Goal: Task Accomplishment & Management: Manage account settings

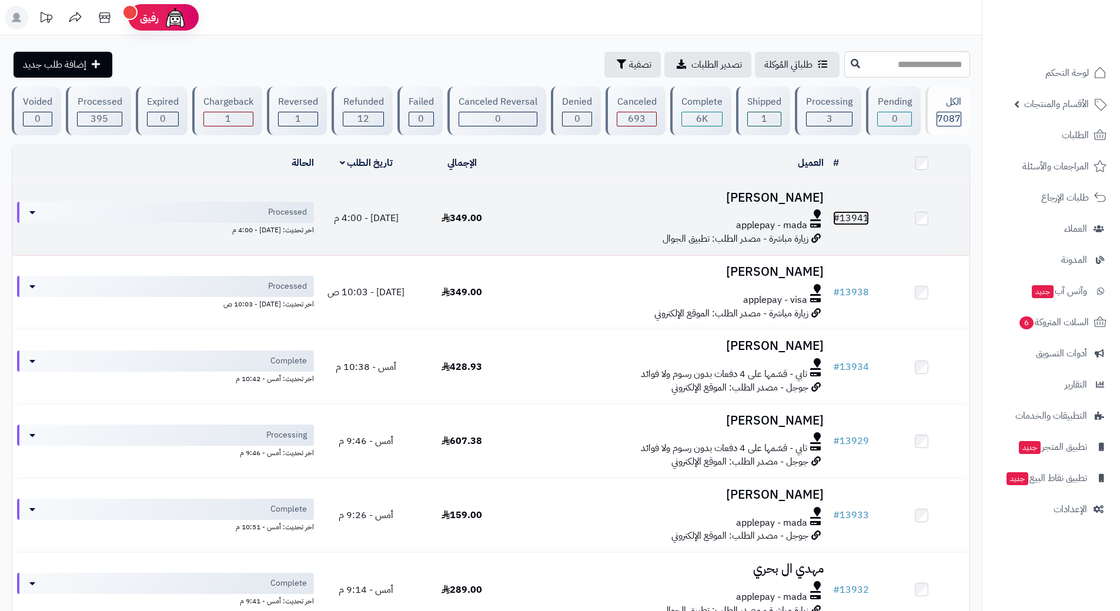
click at [858, 213] on link "# 13941" at bounding box center [851, 218] width 36 height 14
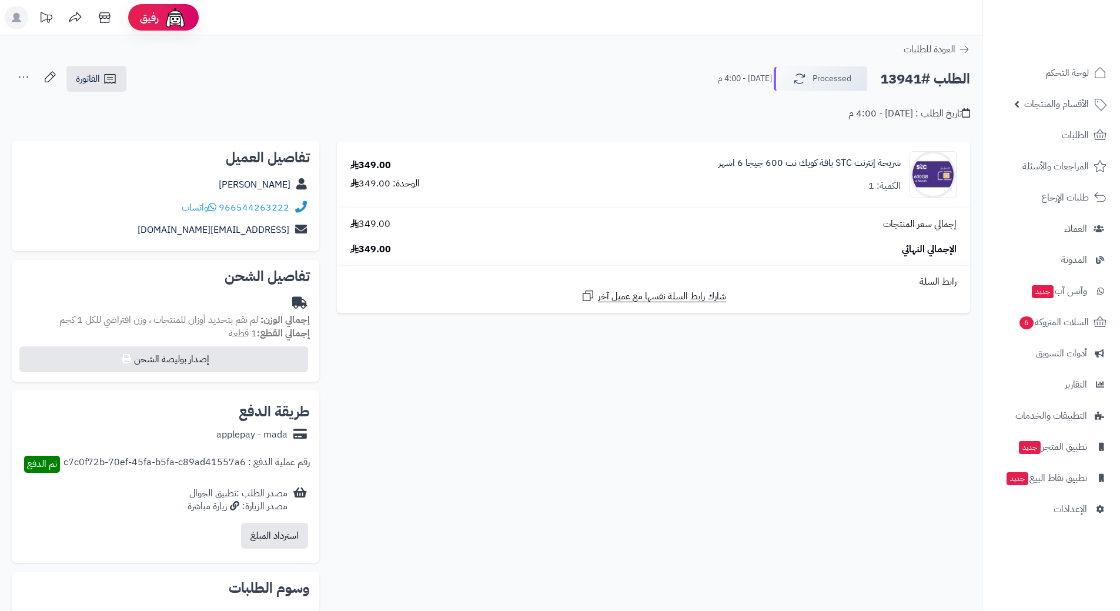
click at [922, 81] on h2 "الطلب #13941" at bounding box center [925, 79] width 90 height 24
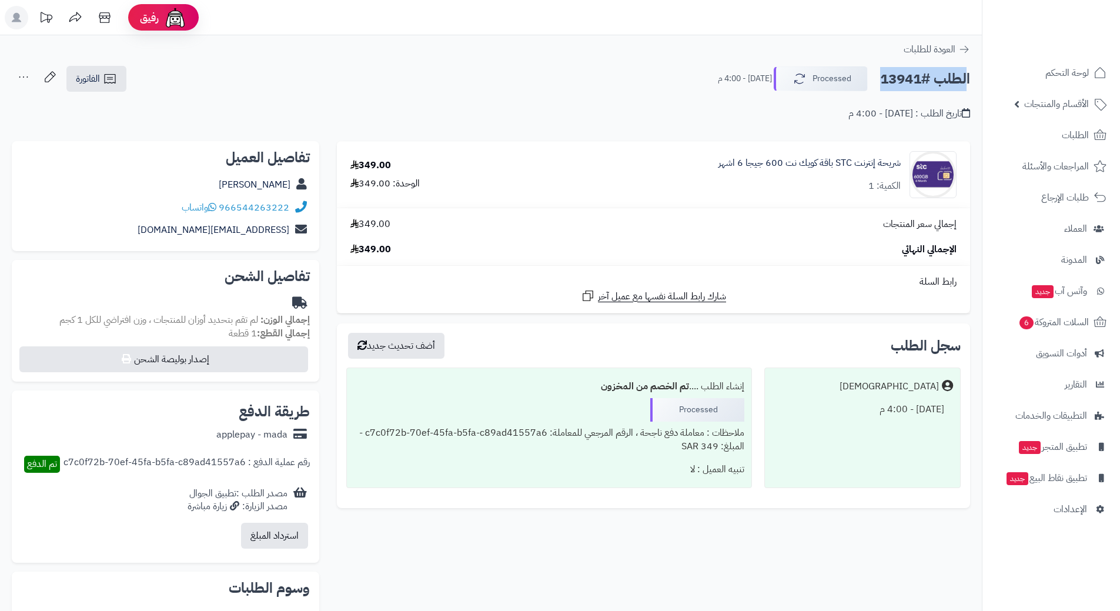
click at [922, 81] on h2 "الطلب #13941" at bounding box center [925, 79] width 90 height 24
copy div "الطلب #13941 Processed"
click at [268, 206] on link "966544263222" at bounding box center [254, 207] width 71 height 14
click at [840, 165] on link "شريحة إنترنت STC باقة كويك نت 600 جيجا 6 اشهر" at bounding box center [809, 163] width 182 height 14
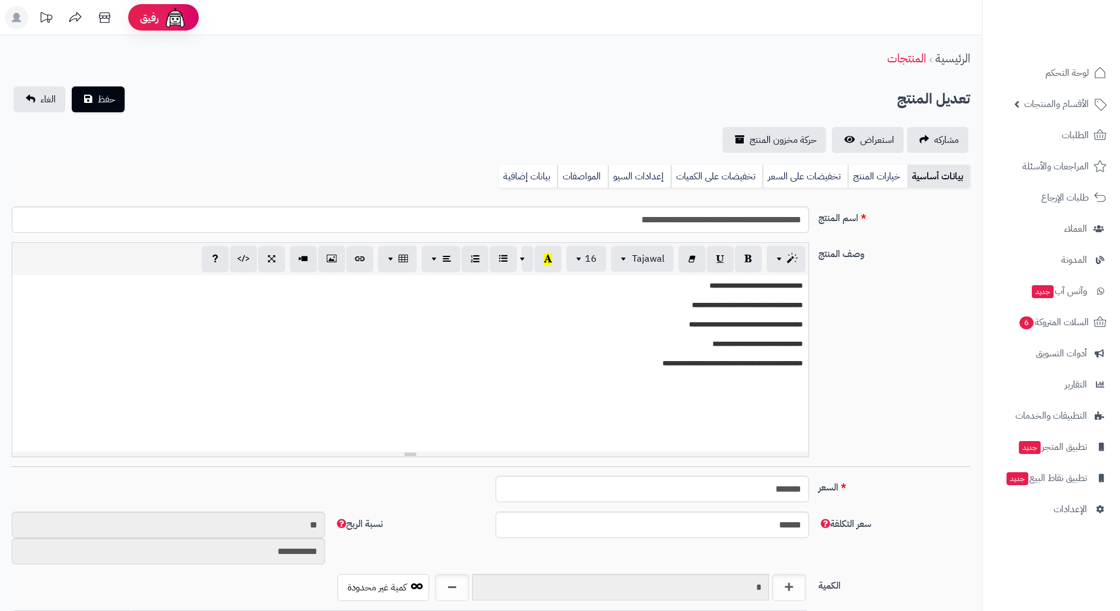
scroll to position [1023, 0]
click at [774, 219] on input "**********" at bounding box center [410, 219] width 797 height 26
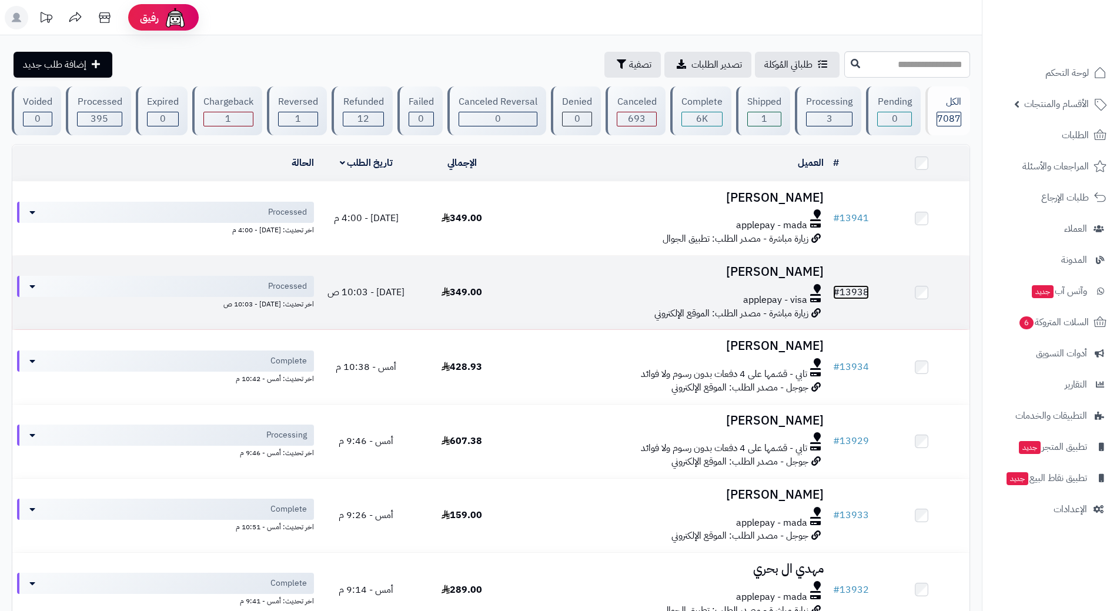
click at [860, 291] on link "# 13938" at bounding box center [851, 292] width 36 height 14
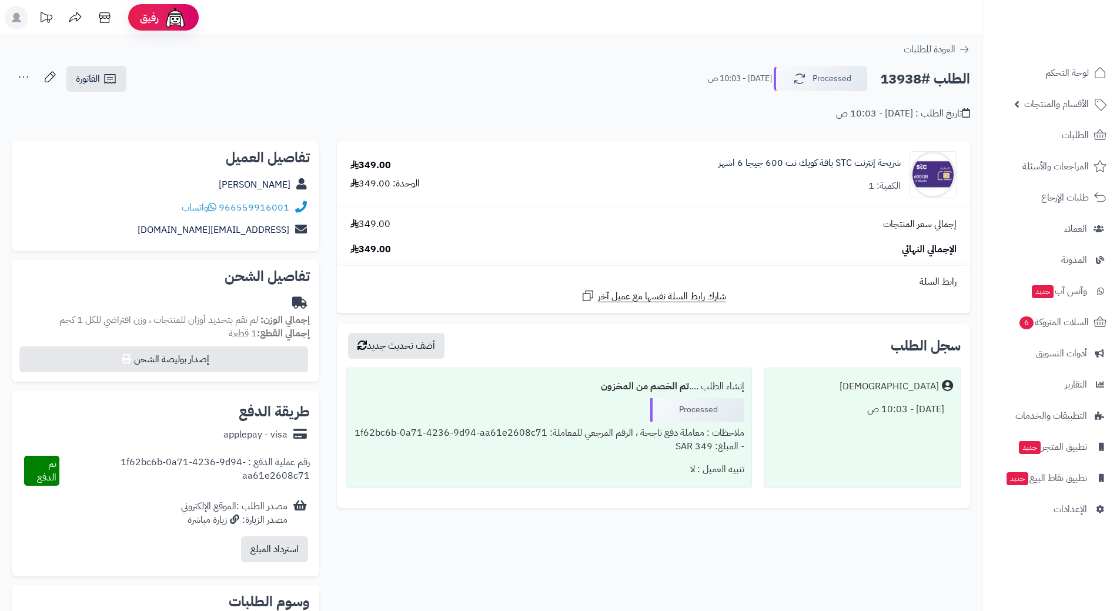
click at [907, 78] on h2 "الطلب #13938" at bounding box center [925, 79] width 90 height 24
copy div "الطلب #13938 Processed"
click at [257, 208] on link "966559916001" at bounding box center [254, 207] width 71 height 14
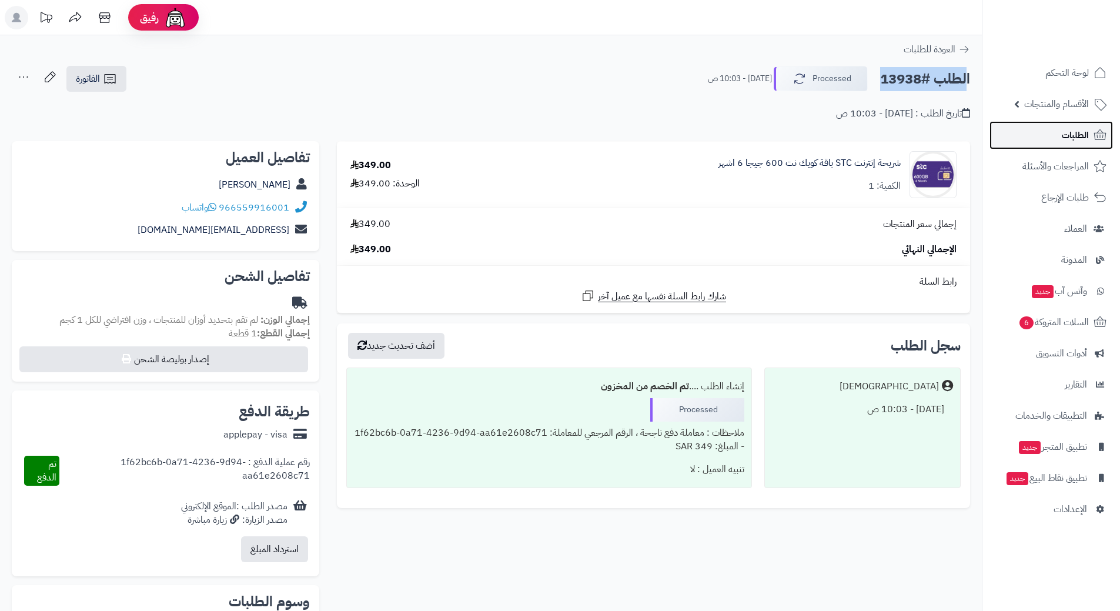
click at [1084, 135] on span "الطلبات" at bounding box center [1075, 135] width 27 height 16
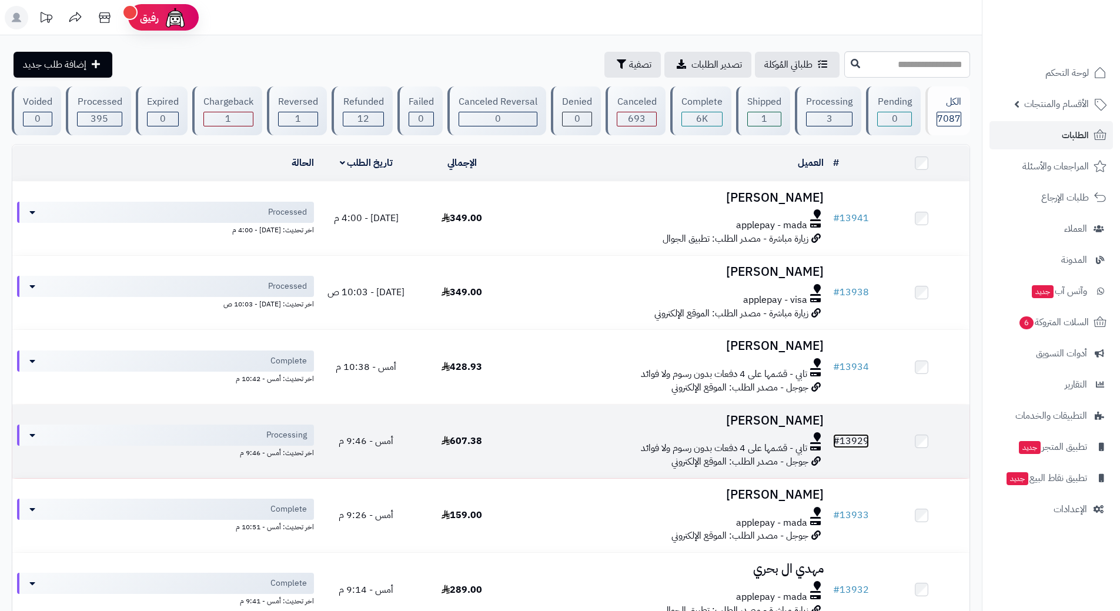
click at [864, 435] on link "# 13929" at bounding box center [851, 441] width 36 height 14
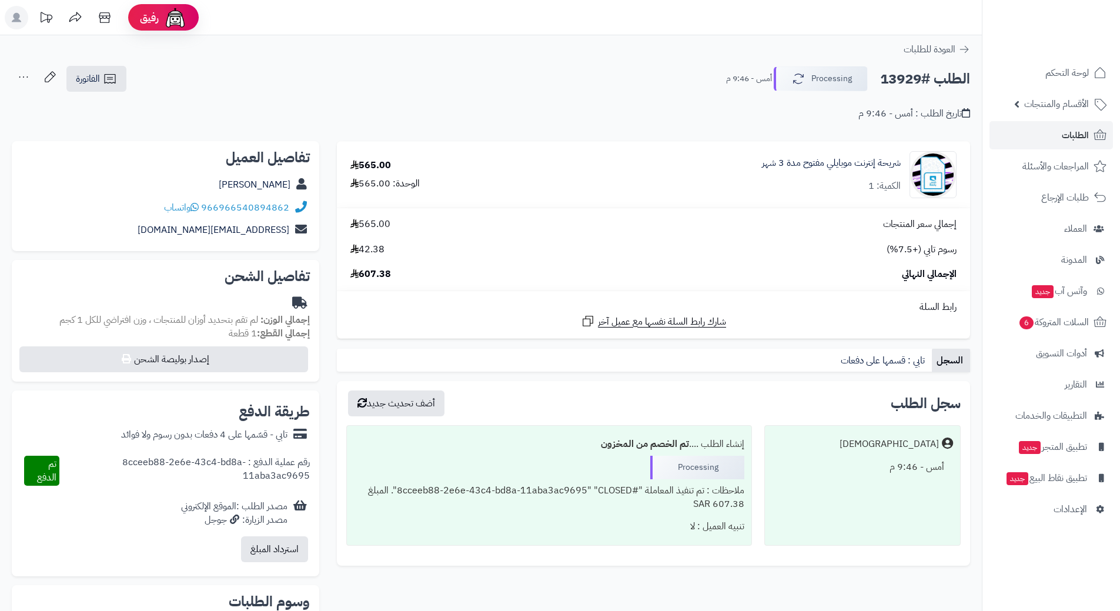
click at [913, 75] on h2 "الطلب #13929" at bounding box center [925, 79] width 90 height 24
click at [913, 76] on h2 "الطلب #13929" at bounding box center [925, 79] width 90 height 24
click at [913, 77] on h2 "الطلب #13929" at bounding box center [925, 79] width 90 height 24
copy div "الطلب #13929 Processing"
click at [263, 201] on link "966966540894862" at bounding box center [245, 207] width 88 height 14
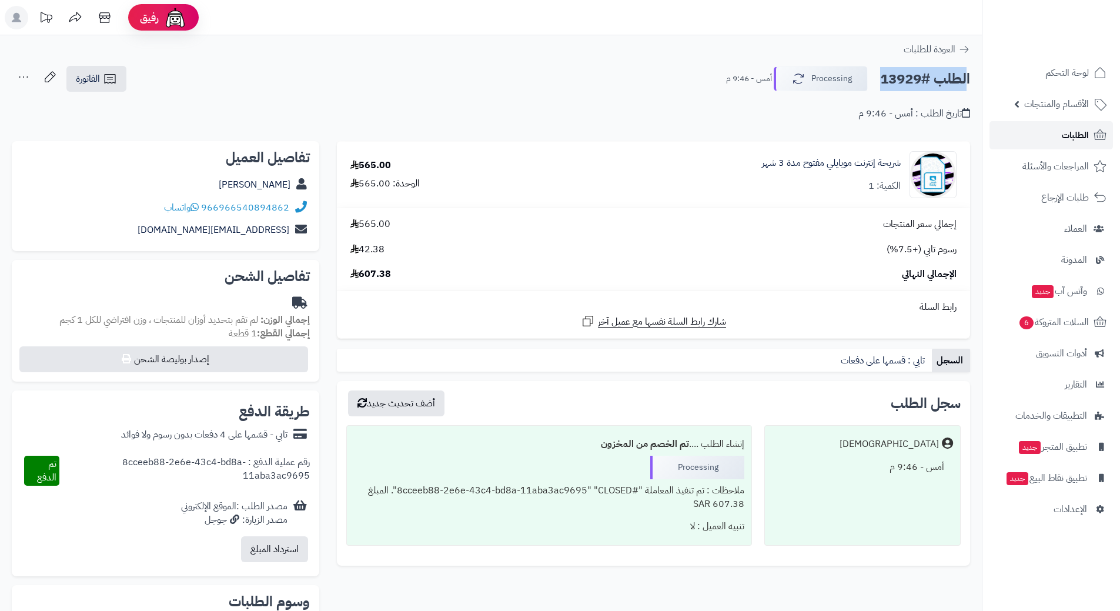
click at [1070, 129] on span "الطلبات" at bounding box center [1075, 135] width 27 height 16
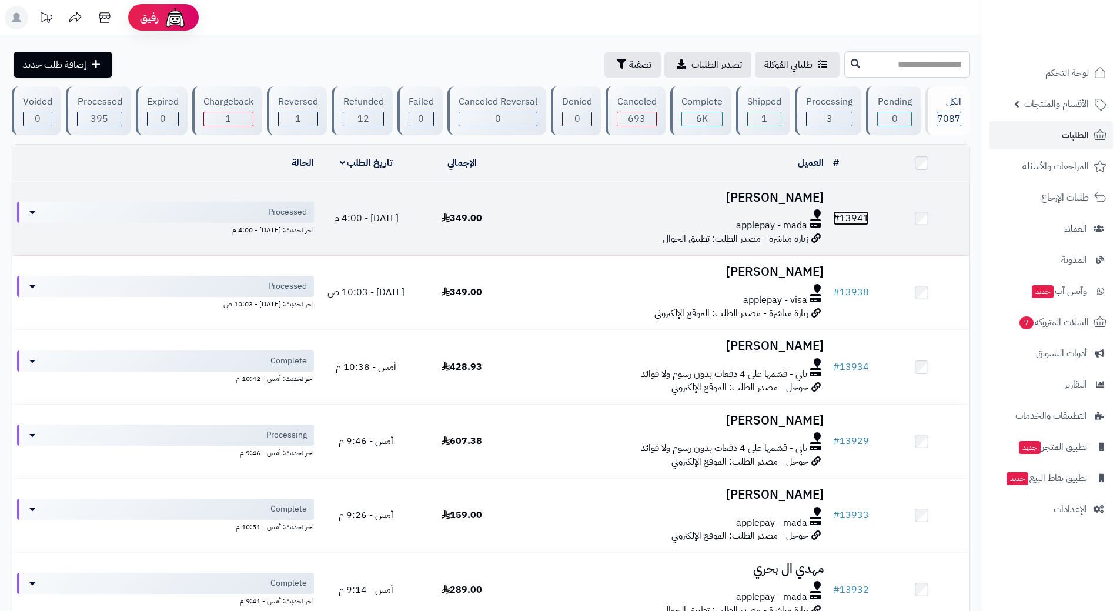
click at [855, 212] on link "# 13941" at bounding box center [851, 218] width 36 height 14
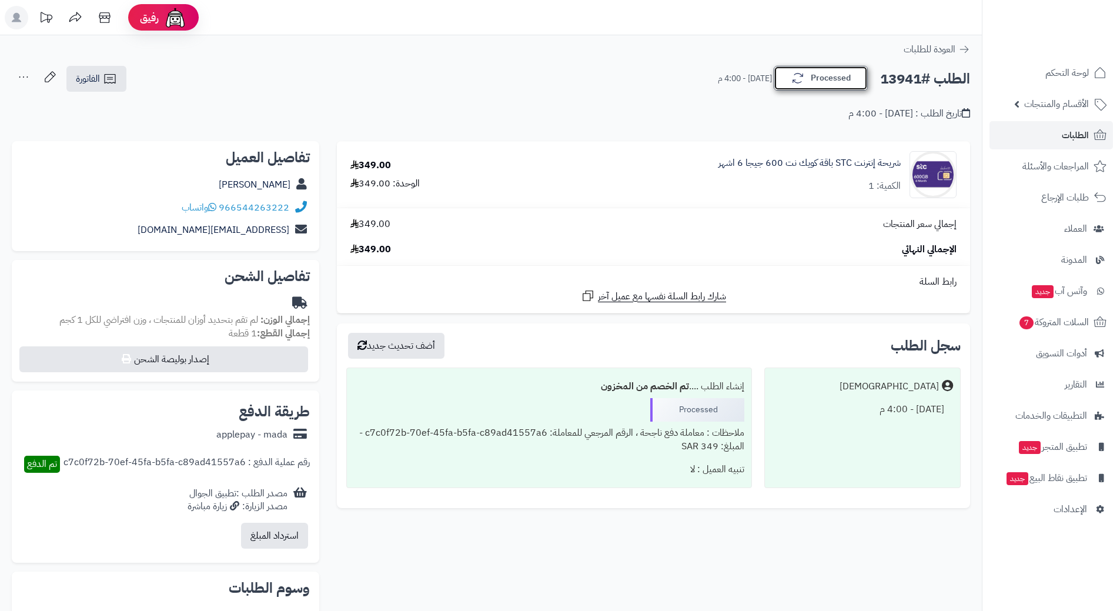
click at [847, 80] on button "Processed" at bounding box center [821, 78] width 94 height 25
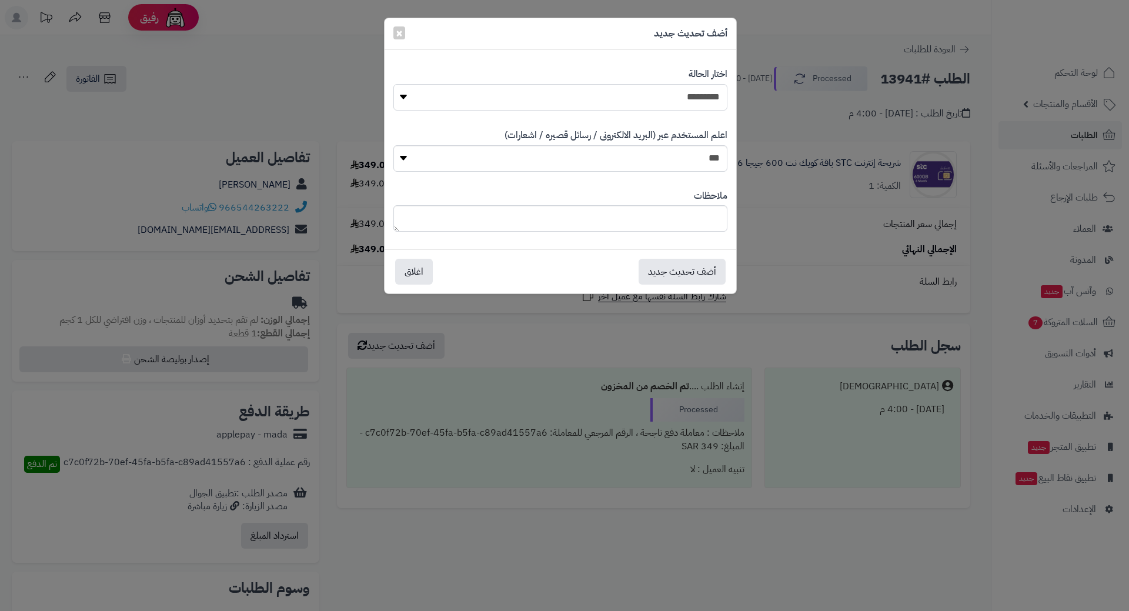
click at [700, 95] on select "**********" at bounding box center [560, 97] width 334 height 26
select select "*"
click at [393, 84] on select "**********" at bounding box center [560, 97] width 334 height 26
click at [691, 269] on button "أضف تحديث جديد" at bounding box center [682, 271] width 87 height 26
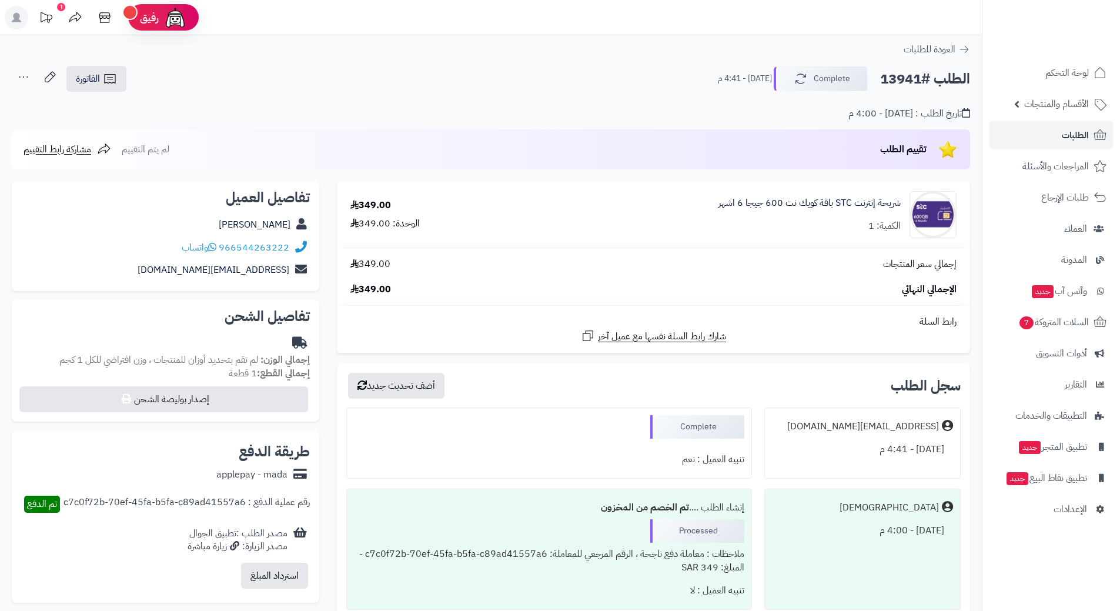
click at [902, 79] on h2 "الطلب #13941" at bounding box center [925, 79] width 90 height 24
click at [901, 80] on h2 "الطلب #13941" at bounding box center [925, 79] width 90 height 24
copy h2 "13941"
click at [1077, 131] on span "الطلبات" at bounding box center [1075, 135] width 27 height 16
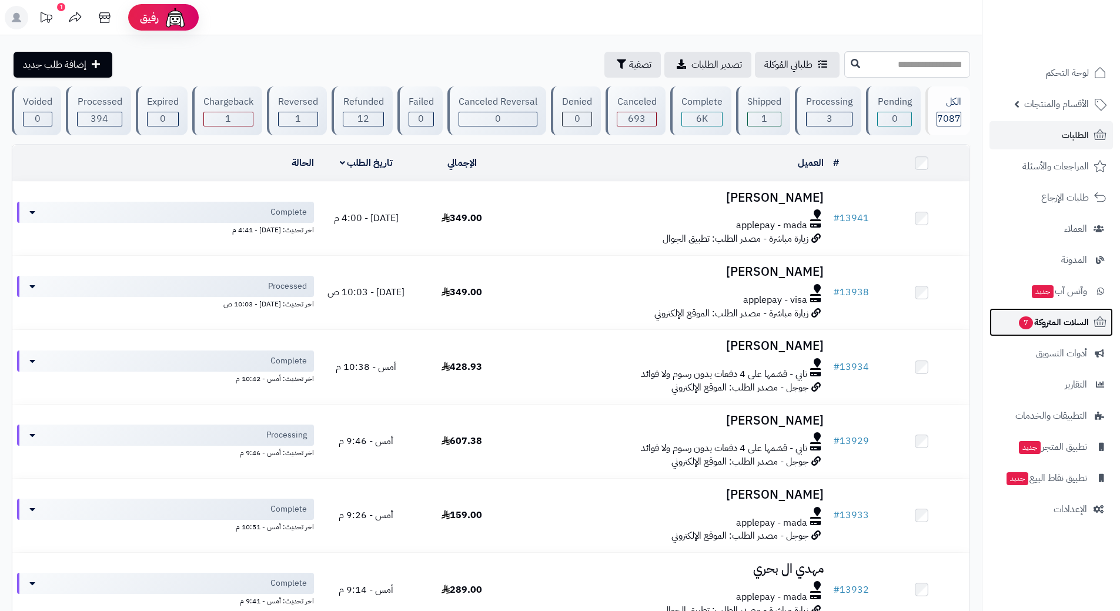
click at [1005, 317] on link "السلات المتروكة 7" at bounding box center [1051, 322] width 123 height 28
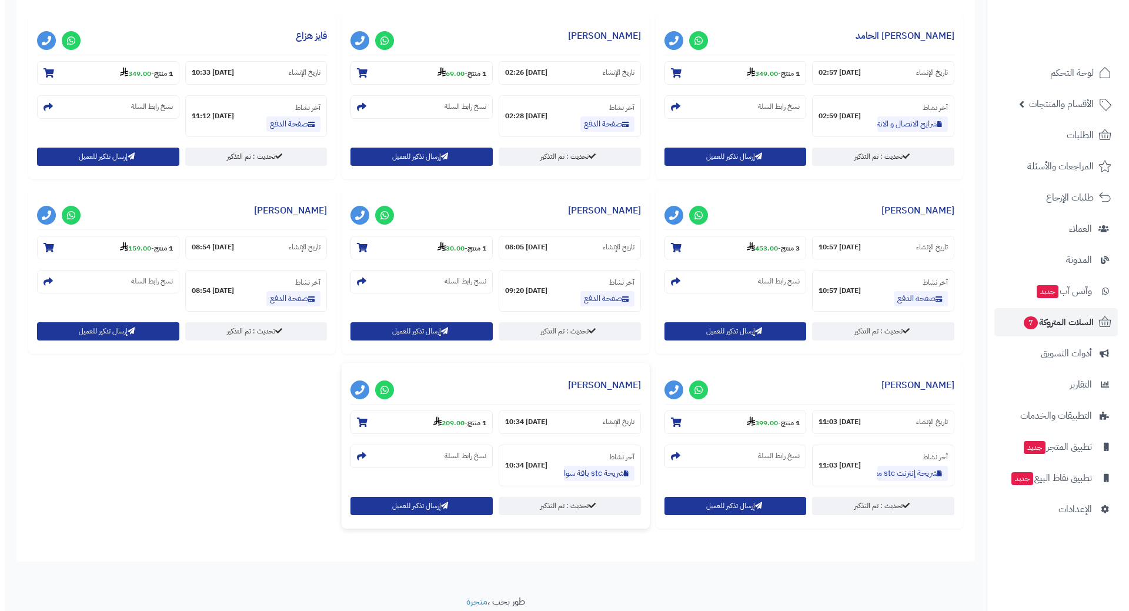
scroll to position [527, 0]
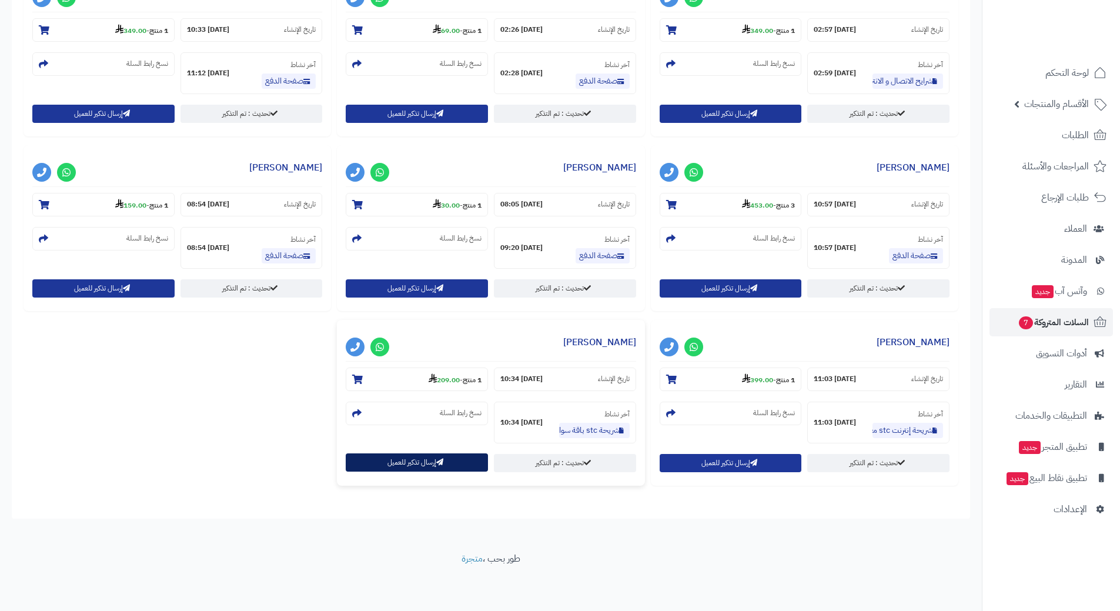
click at [437, 465] on icon "button" at bounding box center [439, 462] width 7 height 7
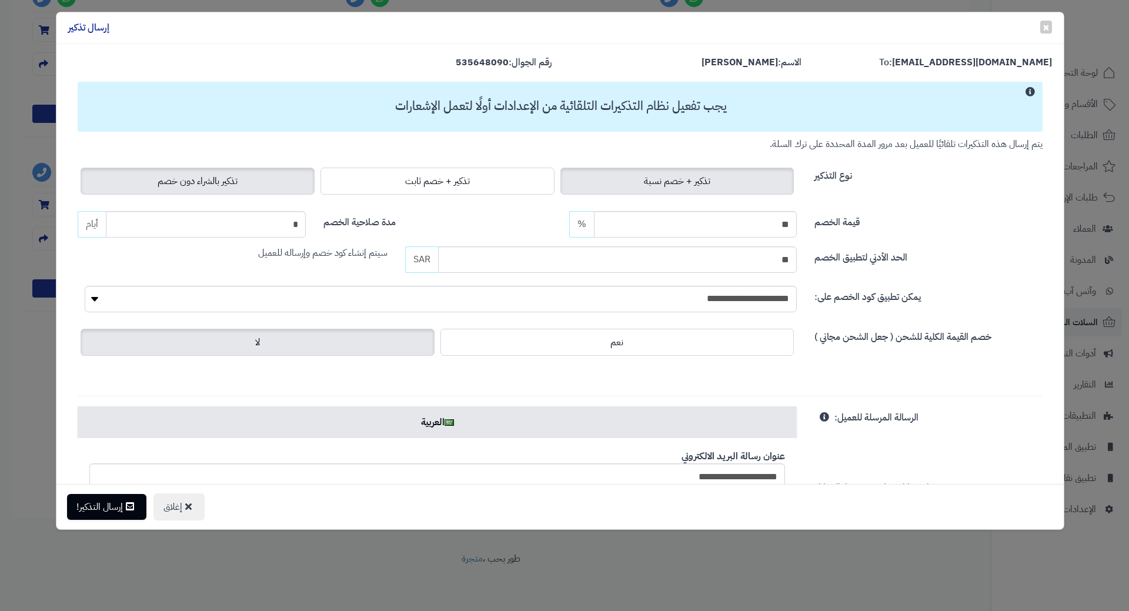
click at [250, 179] on label "تذكير بالشراء دون خصم" at bounding box center [198, 181] width 234 height 27
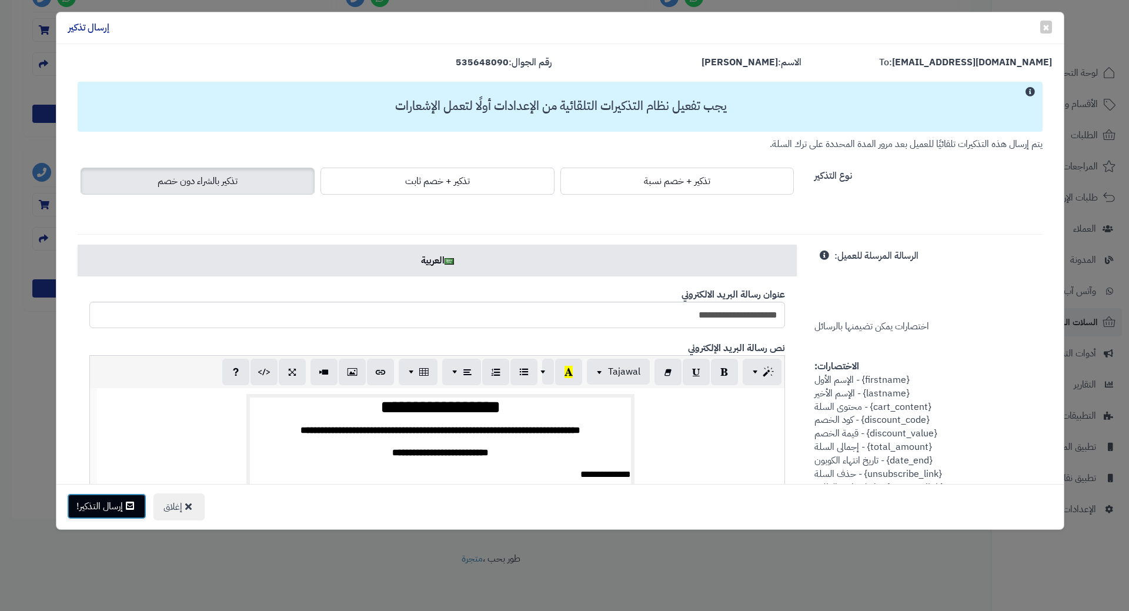
click at [134, 507] on icon at bounding box center [130, 505] width 8 height 9
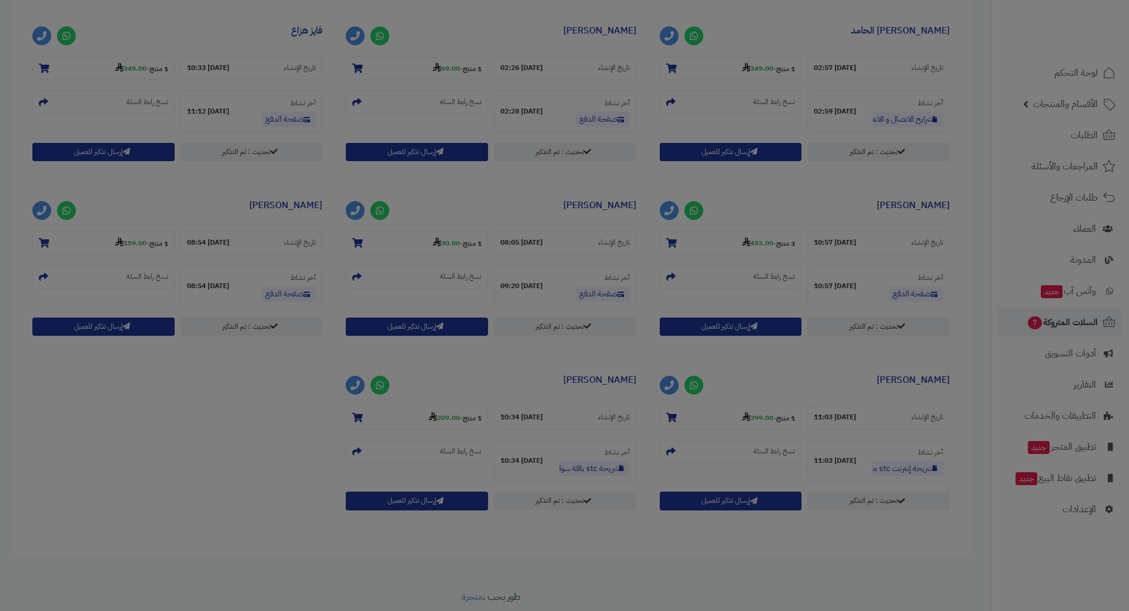
scroll to position [566, 0]
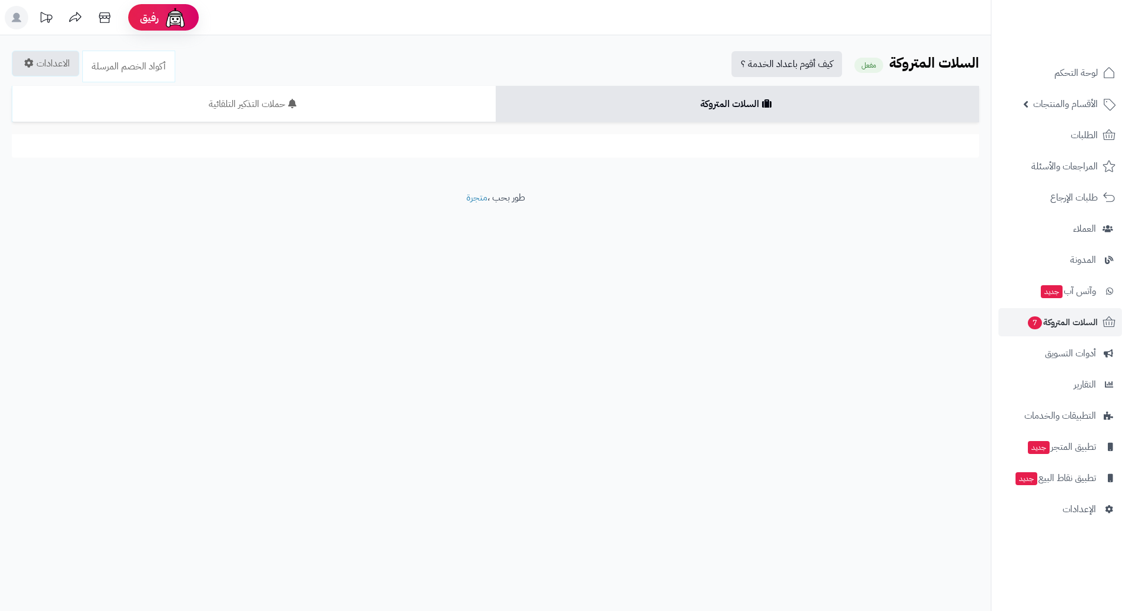
scroll to position [527, 0]
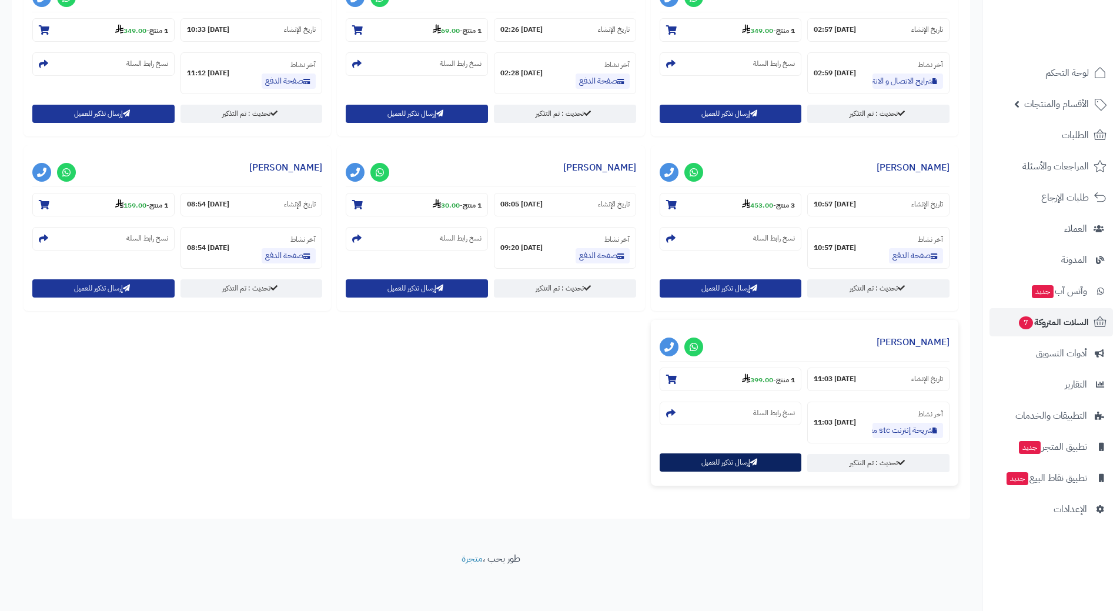
click at [728, 465] on button "إرسال تذكير للعميل" at bounding box center [731, 462] width 142 height 18
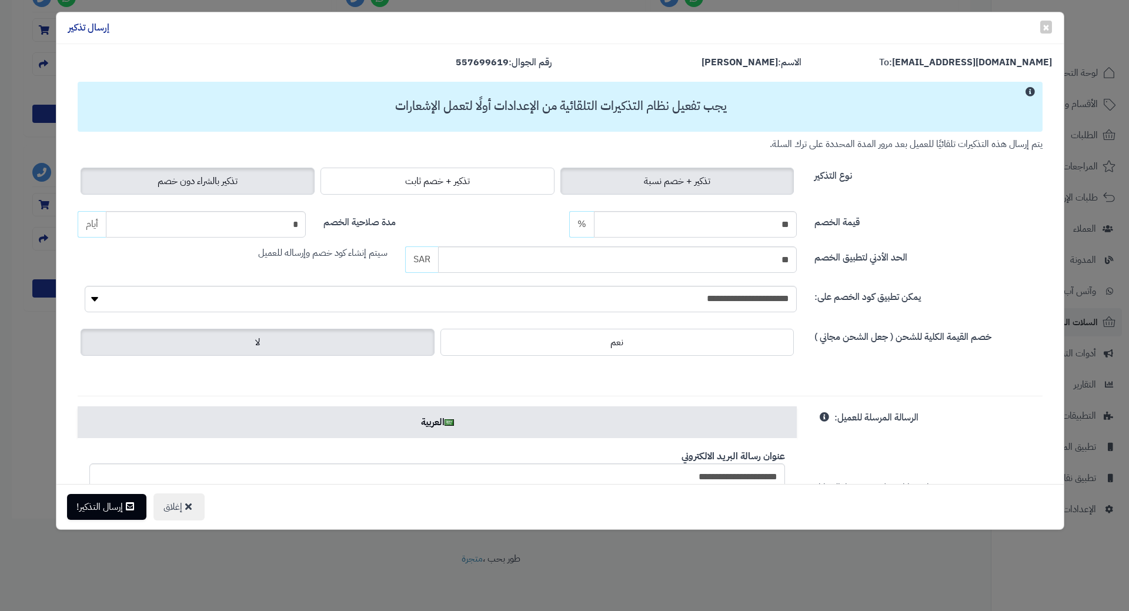
click at [220, 178] on span "تذكير بالشراء دون خصم" at bounding box center [198, 181] width 80 height 14
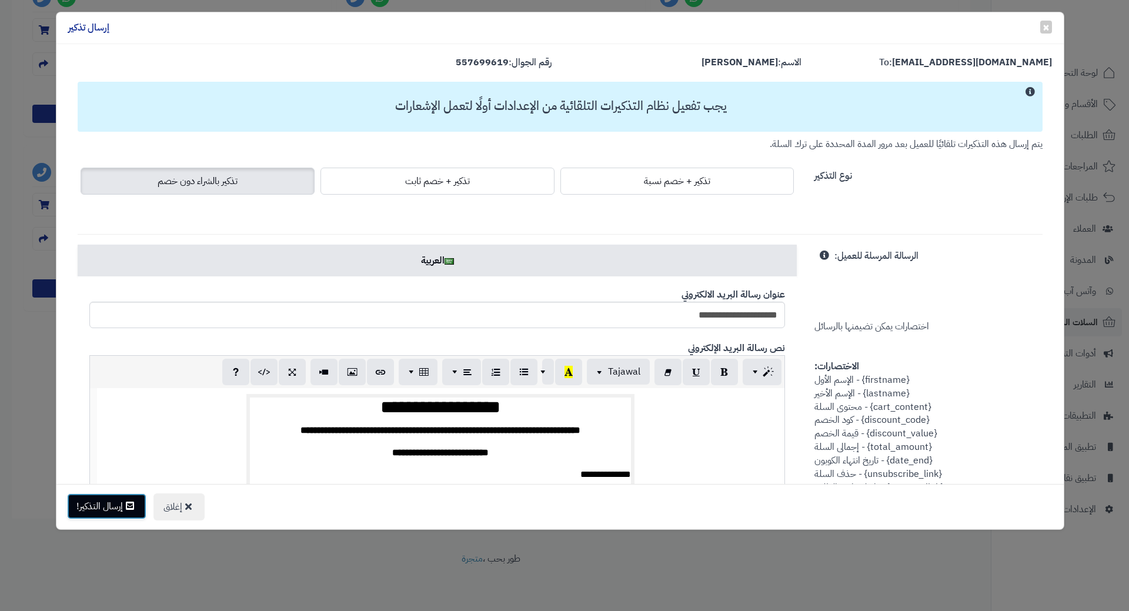
click at [86, 510] on button "إرسال التذكير!" at bounding box center [106, 506] width 79 height 26
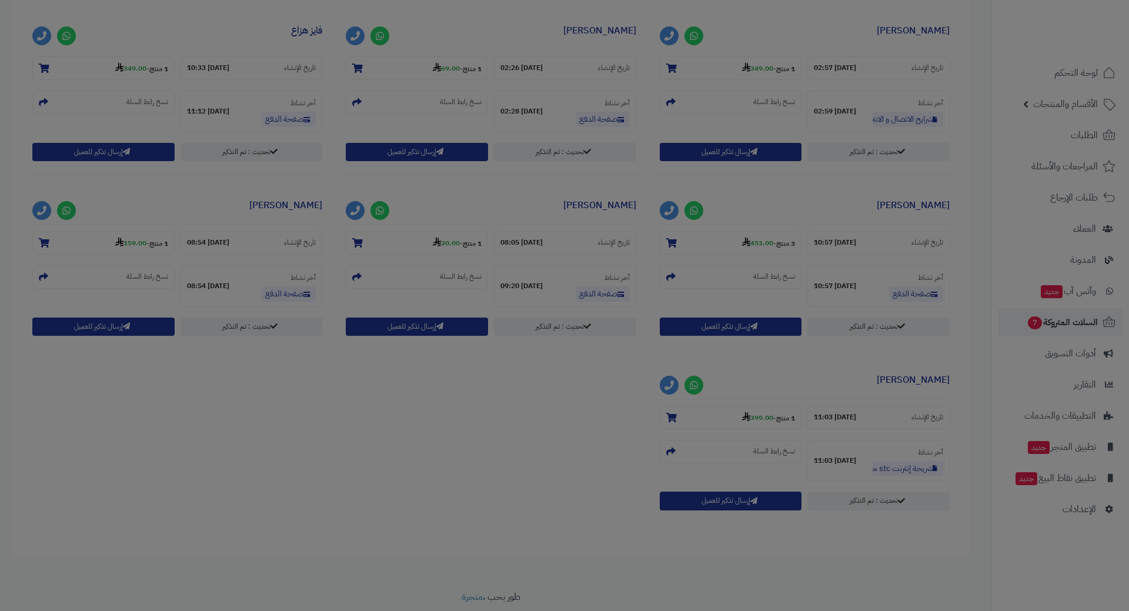
scroll to position [566, 0]
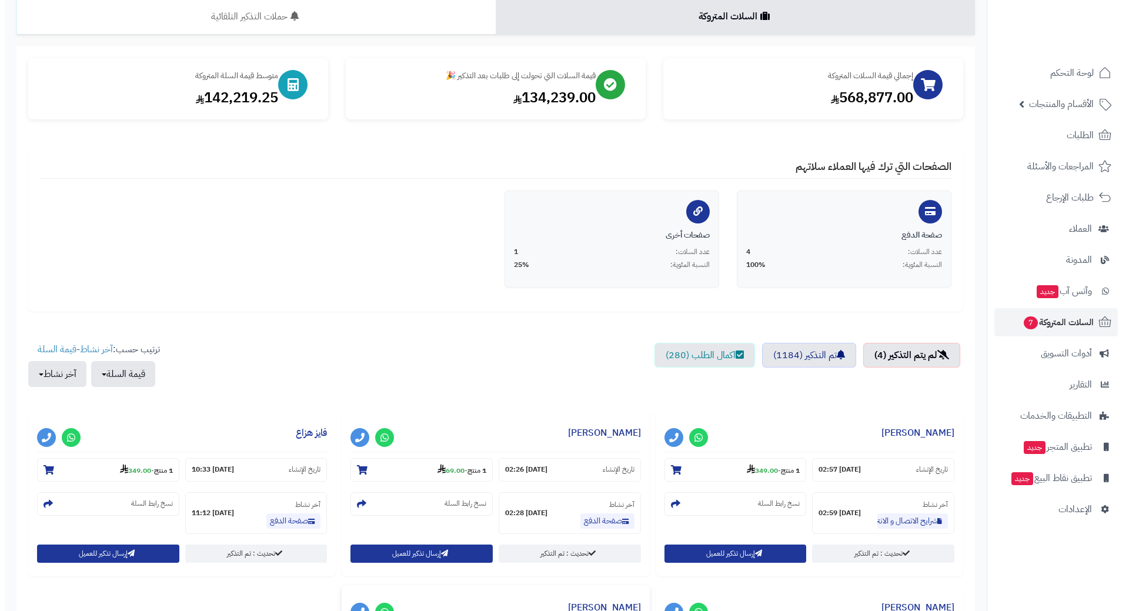
scroll to position [235, 0]
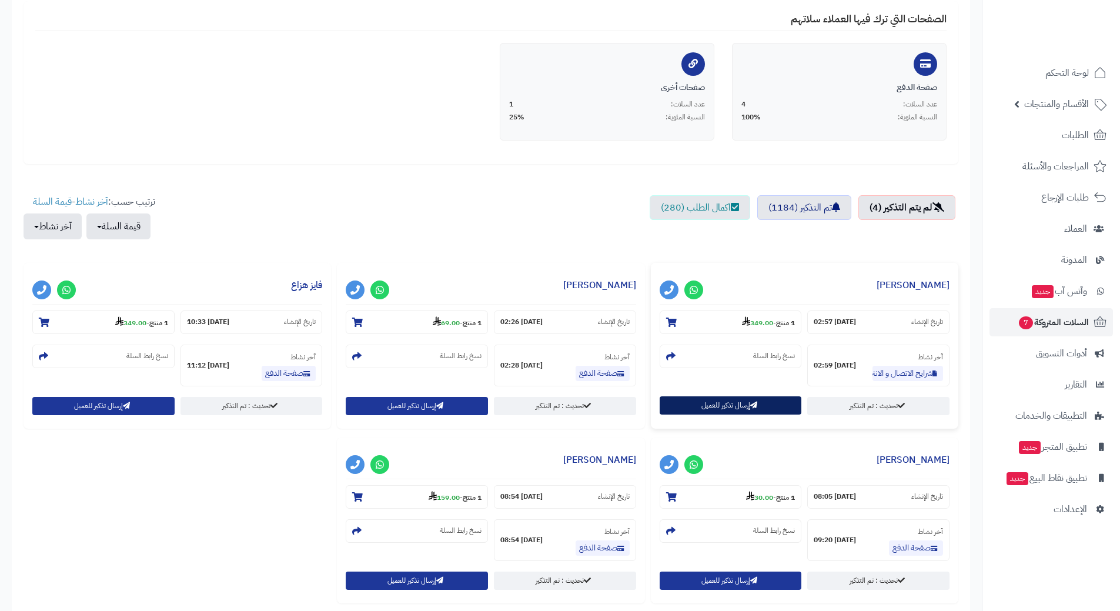
click at [673, 410] on button "إرسال تذكير للعميل" at bounding box center [731, 405] width 142 height 18
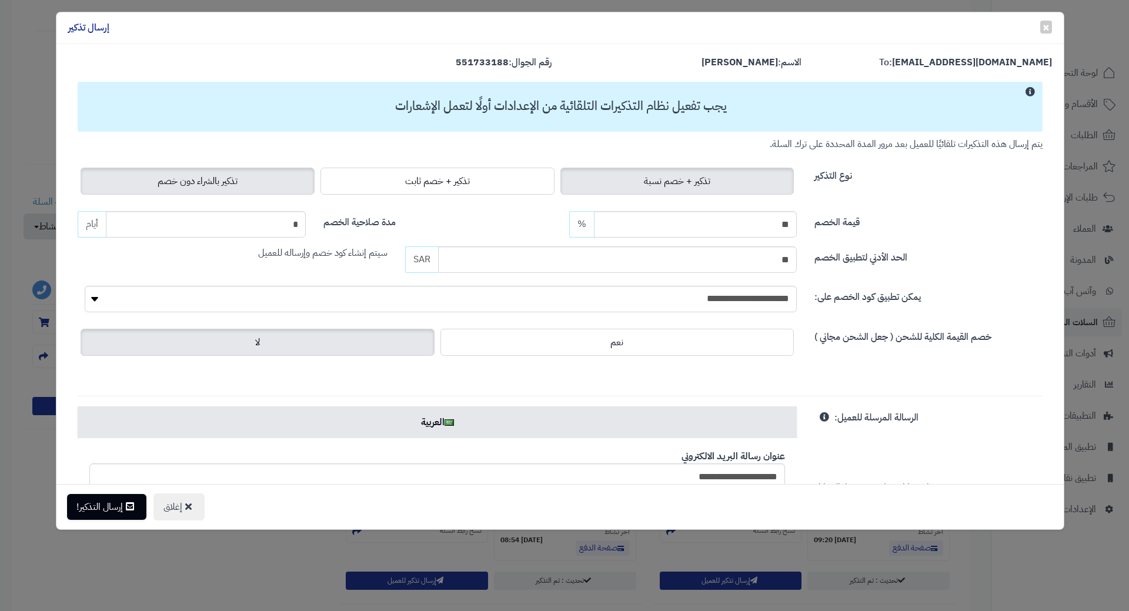
click at [210, 180] on span "تذكير بالشراء دون خصم" at bounding box center [198, 181] width 80 height 14
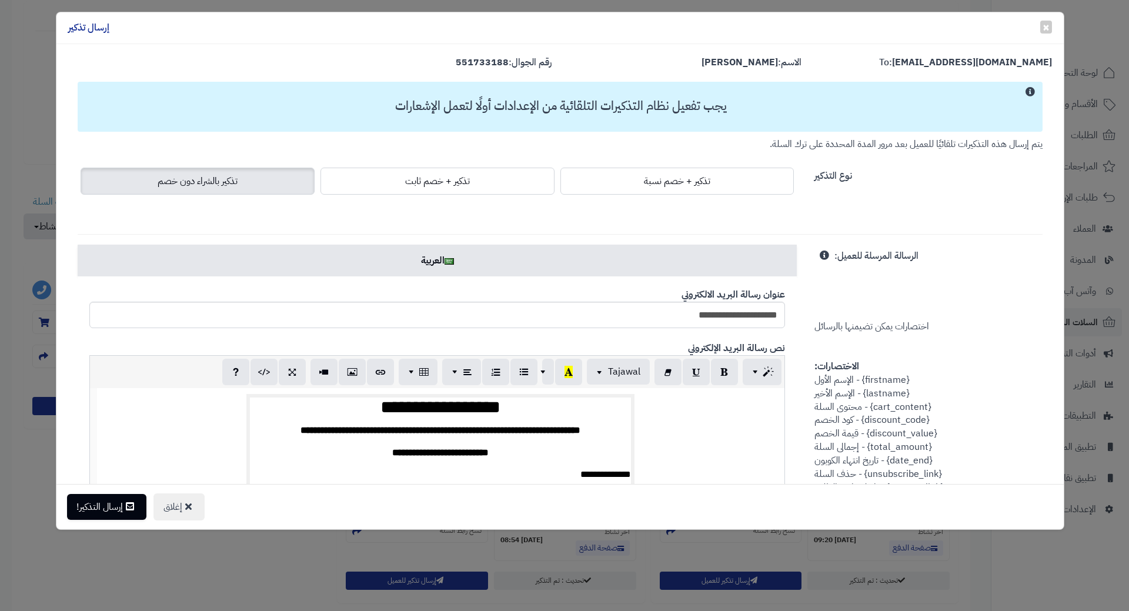
click at [112, 520] on div "إغلاق إرسال التذكير!" at bounding box center [559, 506] width 1007 height 45
click at [112, 519] on button "إرسال التذكير!" at bounding box center [106, 506] width 79 height 26
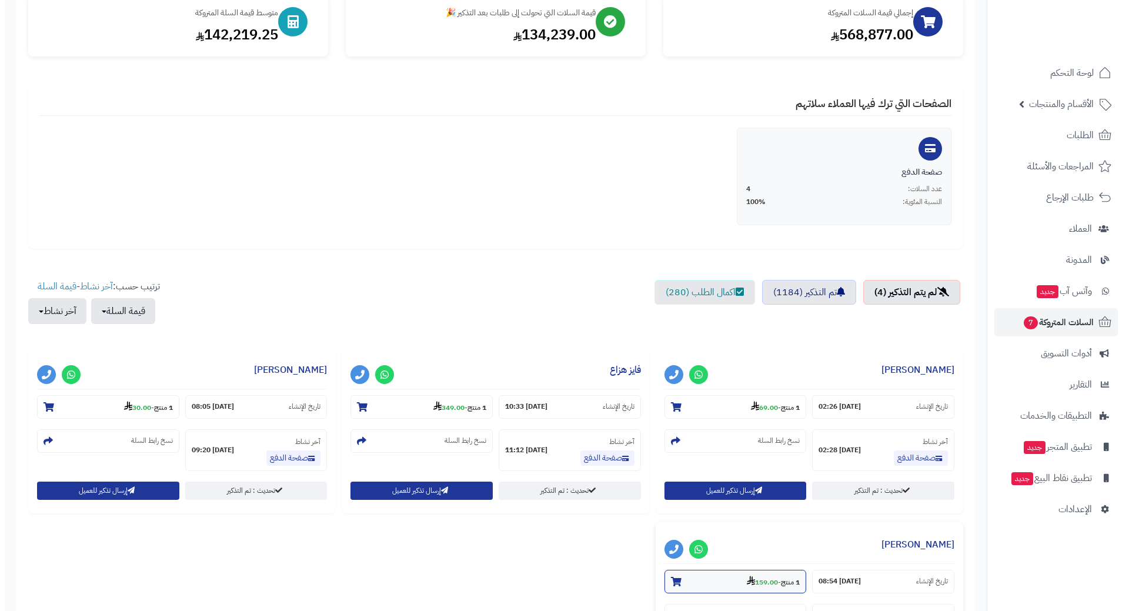
scroll to position [235, 0]
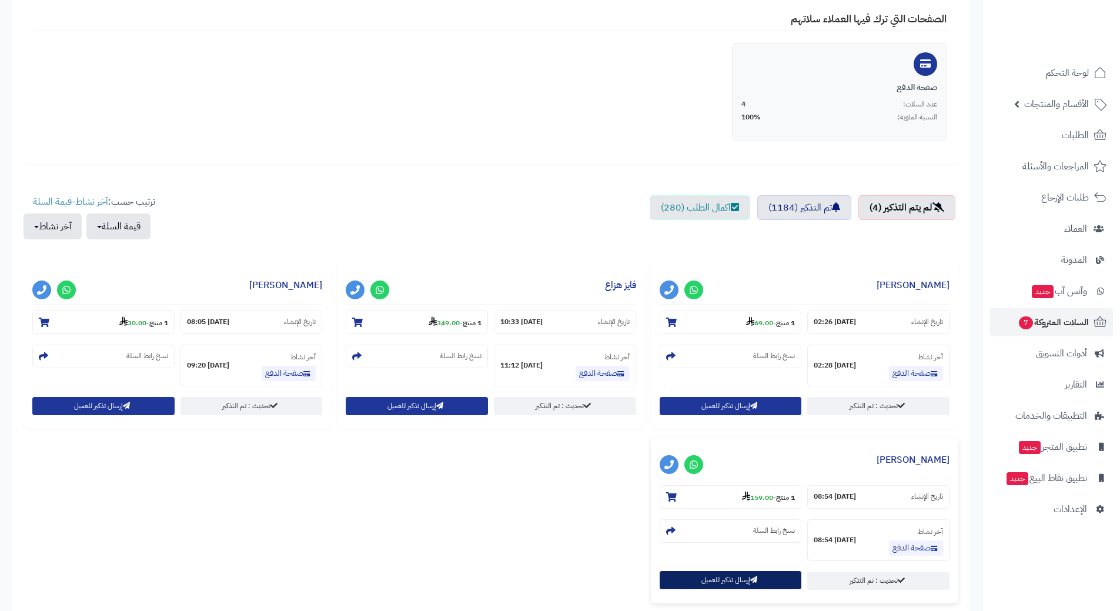
click at [708, 573] on button "إرسال تذكير للعميل" at bounding box center [731, 580] width 142 height 18
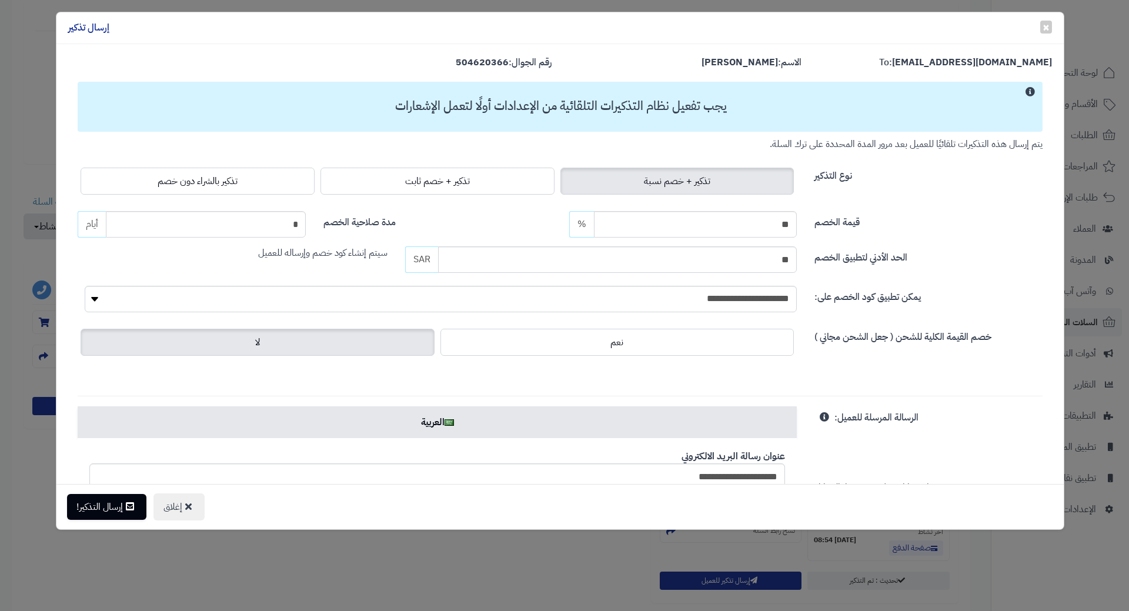
drag, startPoint x: 213, startPoint y: 189, endPoint x: 209, endPoint y: 203, distance: 14.1
click at [213, 189] on label "تذكير بالشراء دون خصم" at bounding box center [198, 181] width 234 height 27
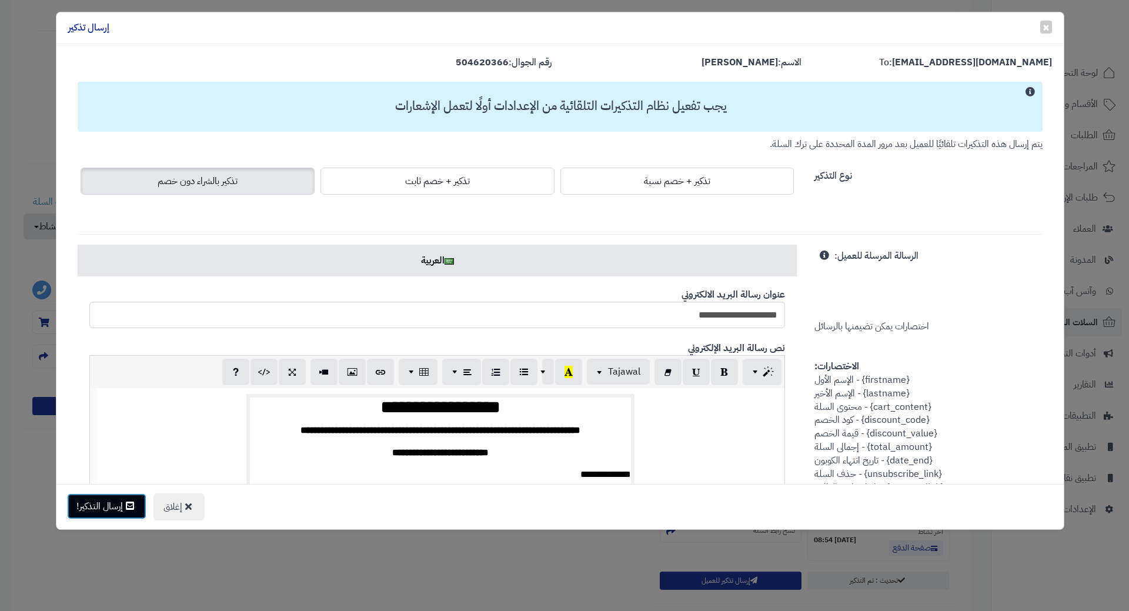
click at [105, 503] on button "إرسال التذكير!" at bounding box center [106, 506] width 79 height 26
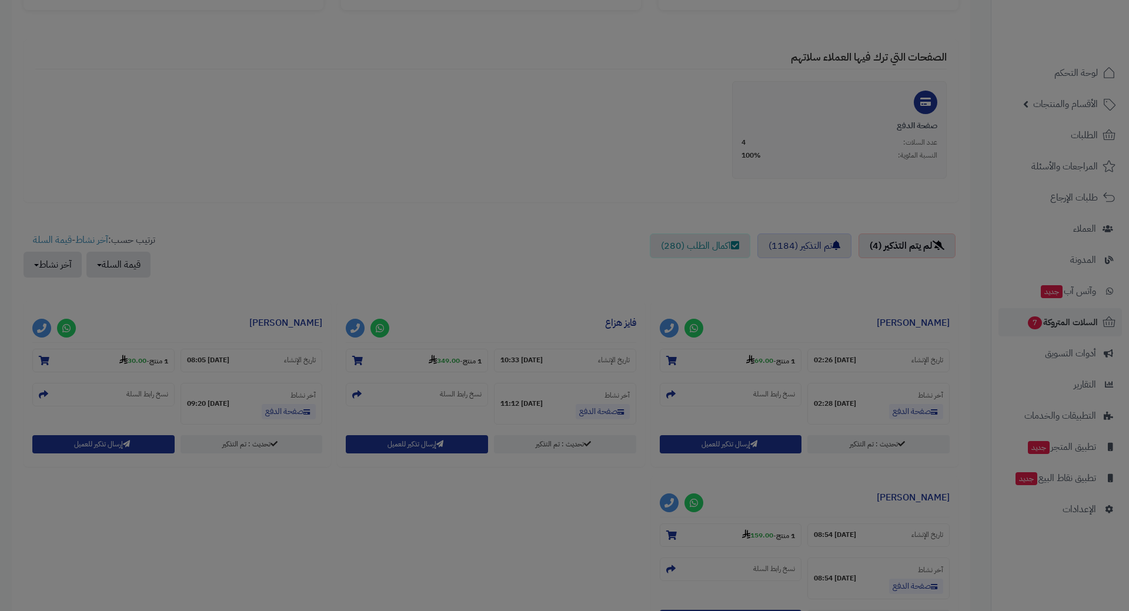
scroll to position [273, 0]
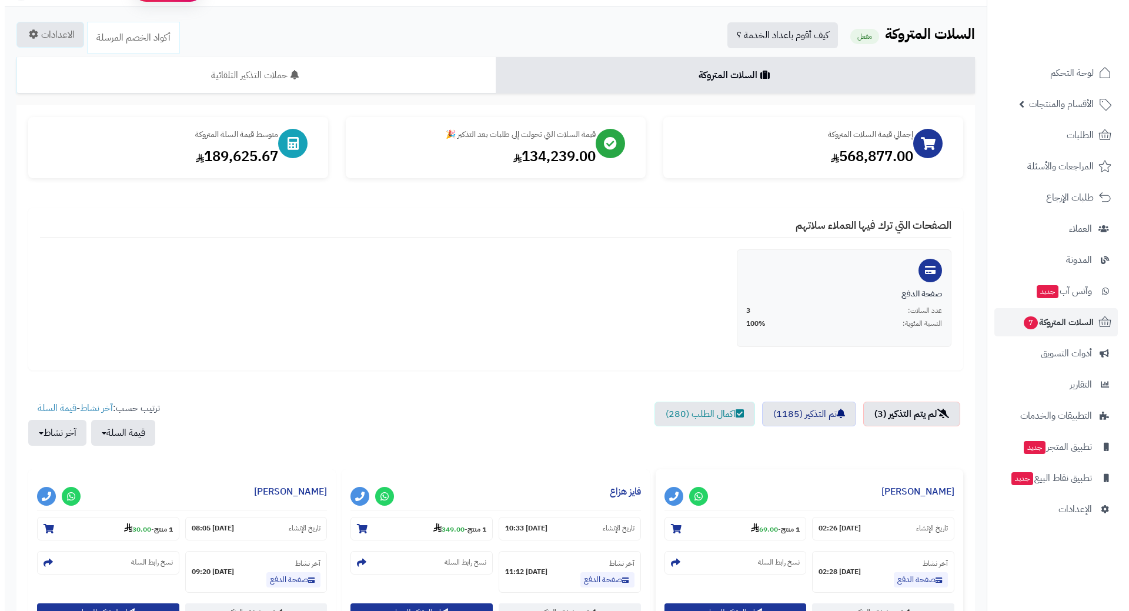
scroll to position [118, 0]
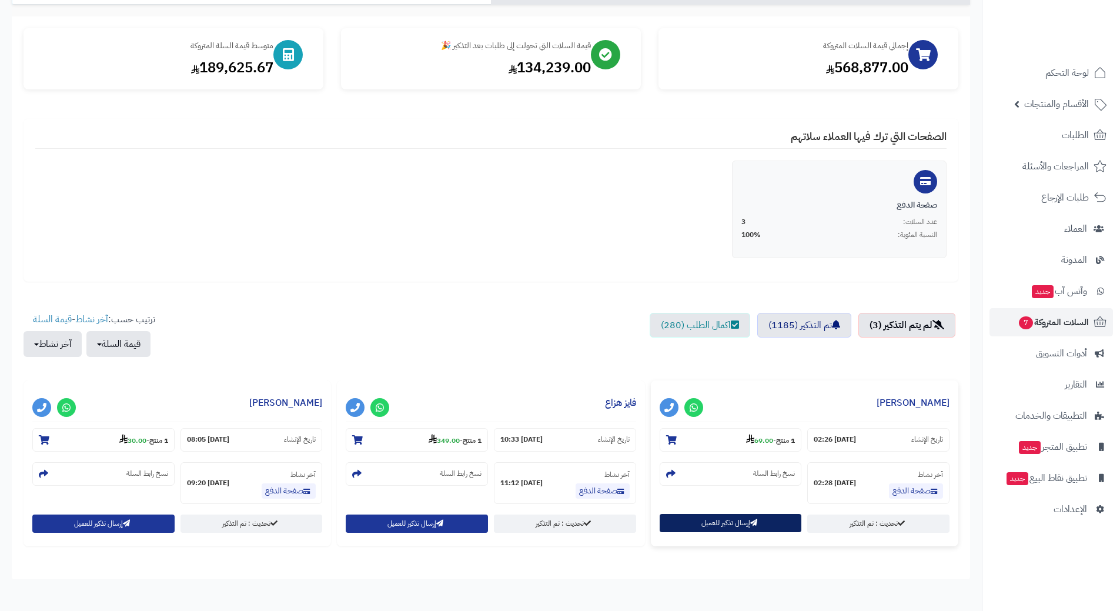
click at [753, 526] on icon "button" at bounding box center [753, 522] width 7 height 7
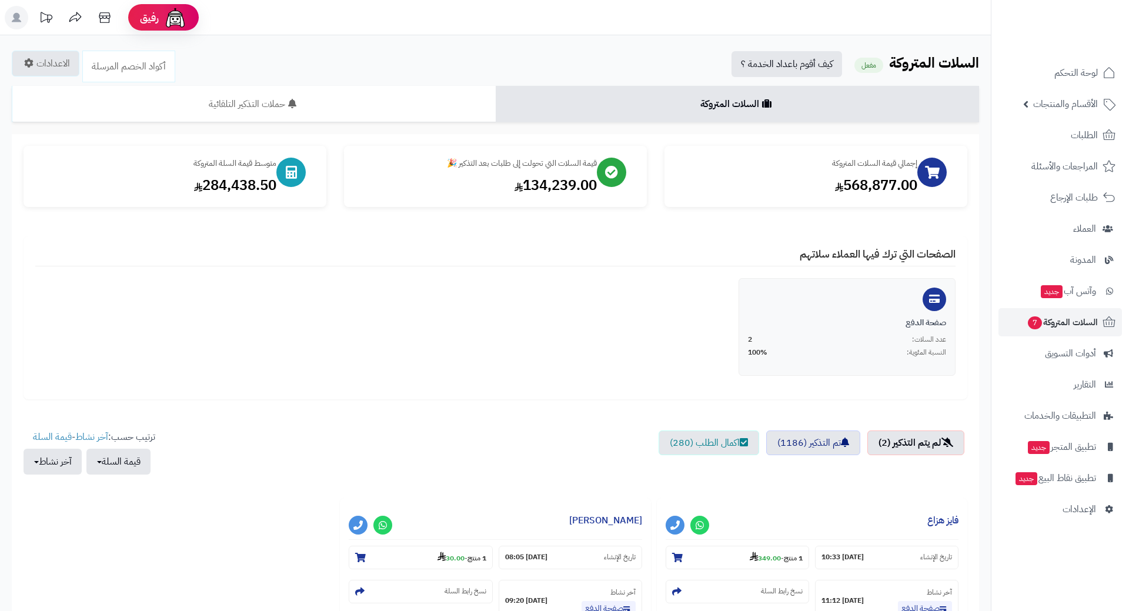
scroll to position [118, 0]
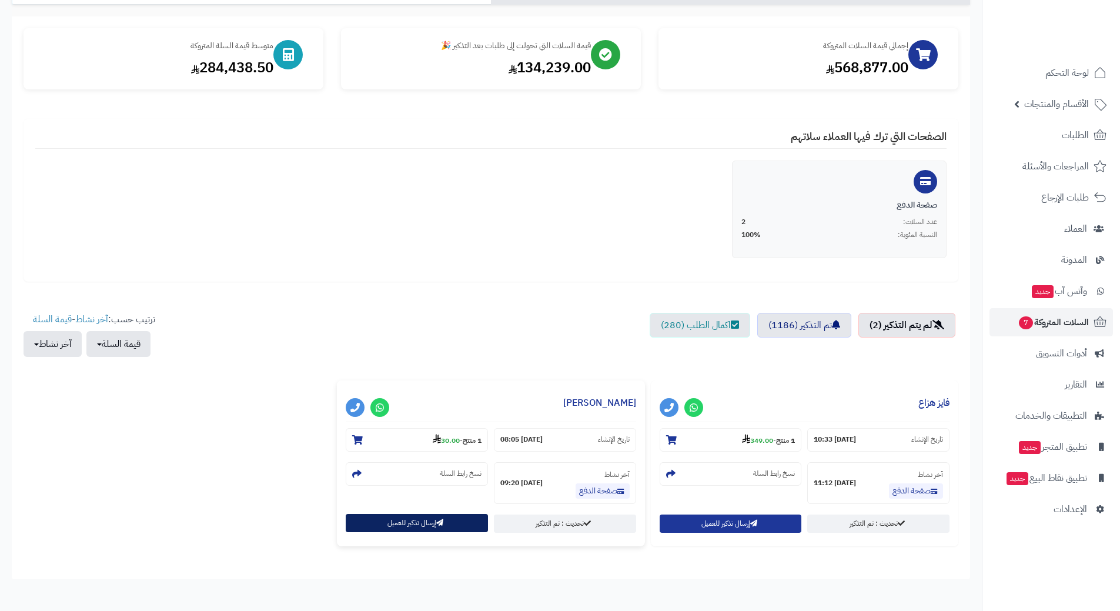
click at [416, 520] on button "إرسال تذكير للعميل" at bounding box center [417, 523] width 142 height 18
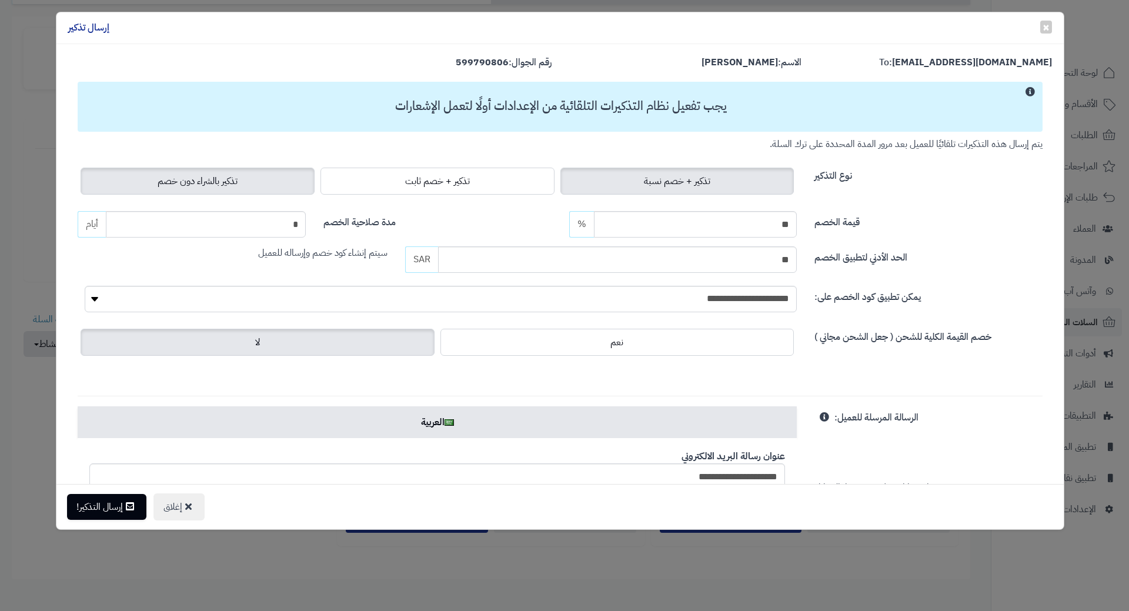
drag, startPoint x: 189, startPoint y: 168, endPoint x: 191, endPoint y: 180, distance: 11.9
click at [189, 171] on label "تذكير بالشراء دون خصم" at bounding box center [198, 181] width 234 height 27
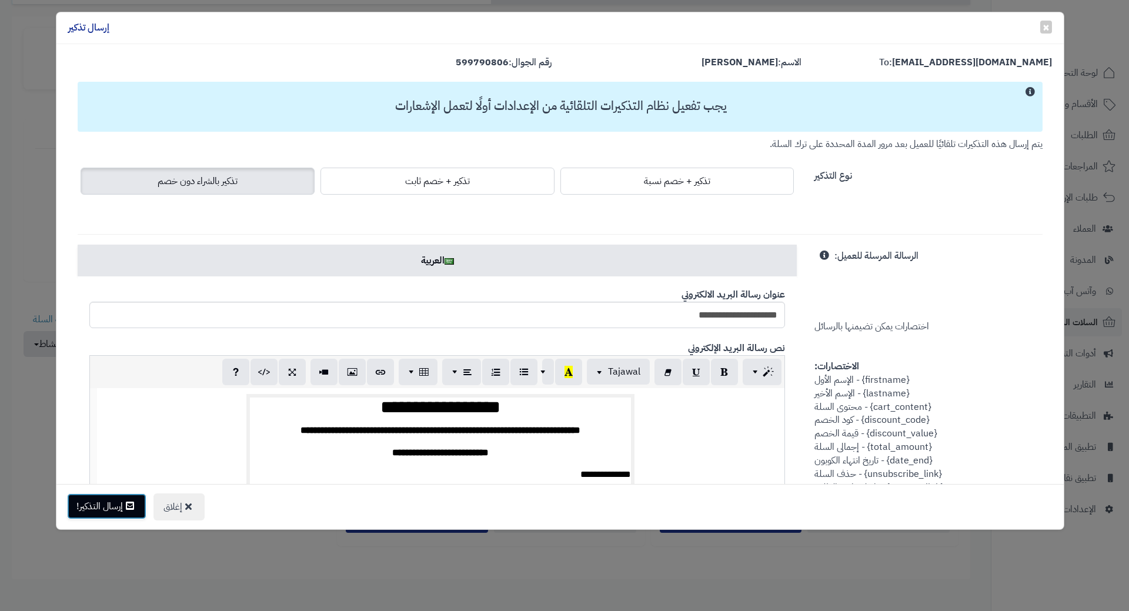
click at [118, 498] on button "إرسال التذكير!" at bounding box center [106, 506] width 79 height 26
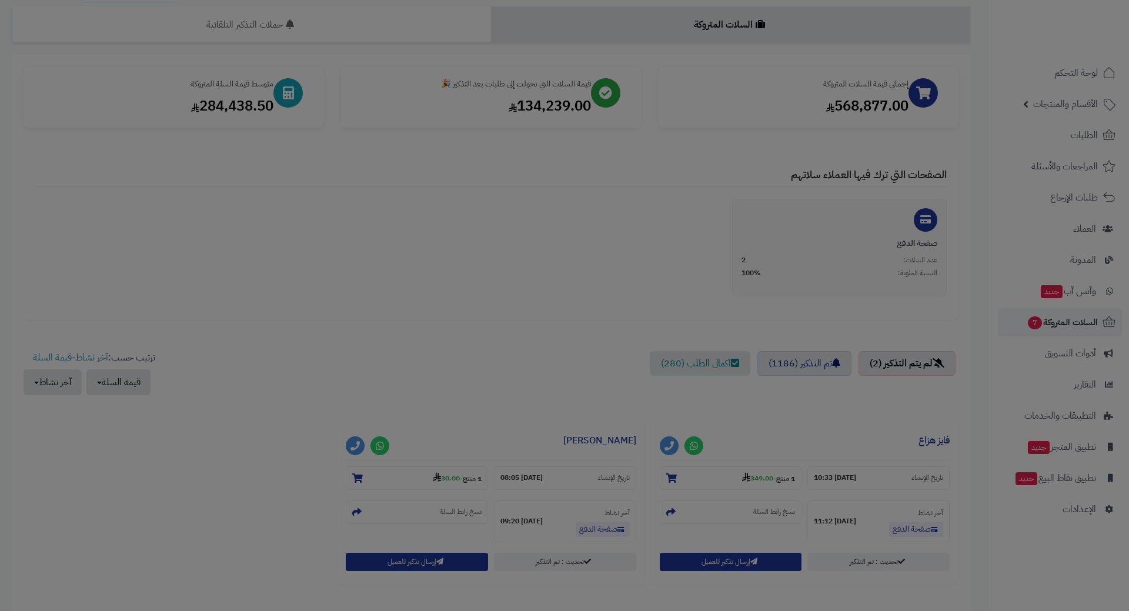
scroll to position [156, 0]
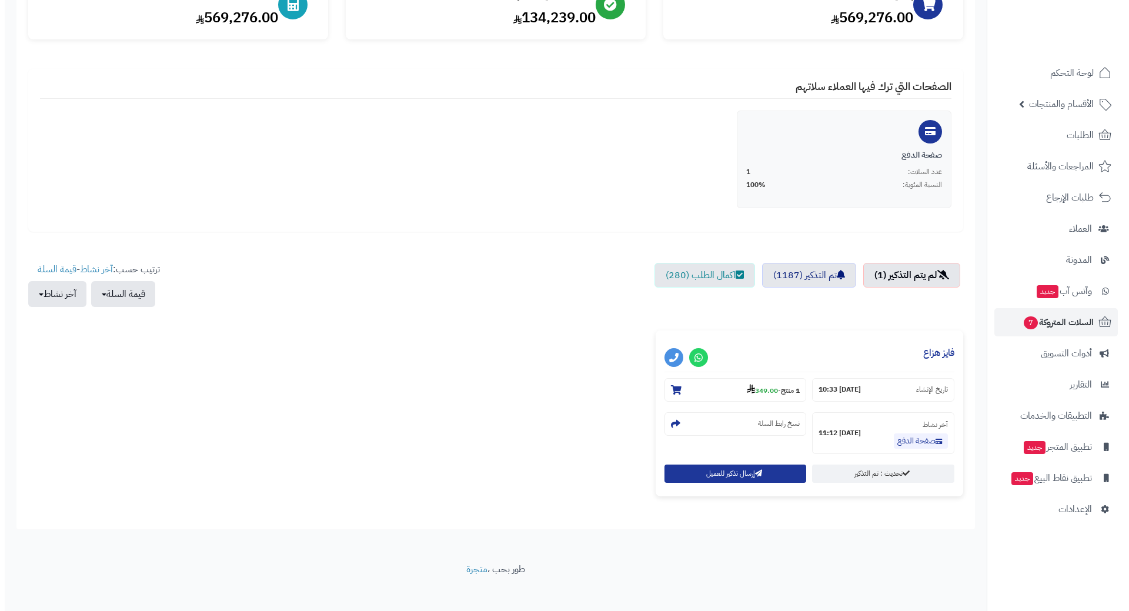
scroll to position [178, 0]
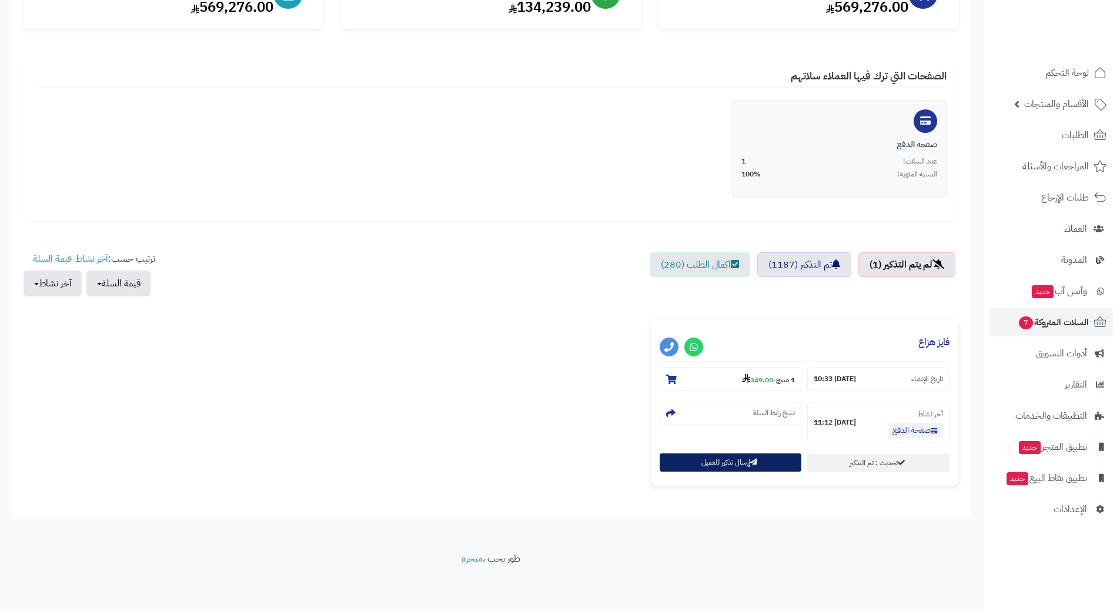
click at [717, 464] on button "إرسال تذكير للعميل" at bounding box center [731, 462] width 142 height 18
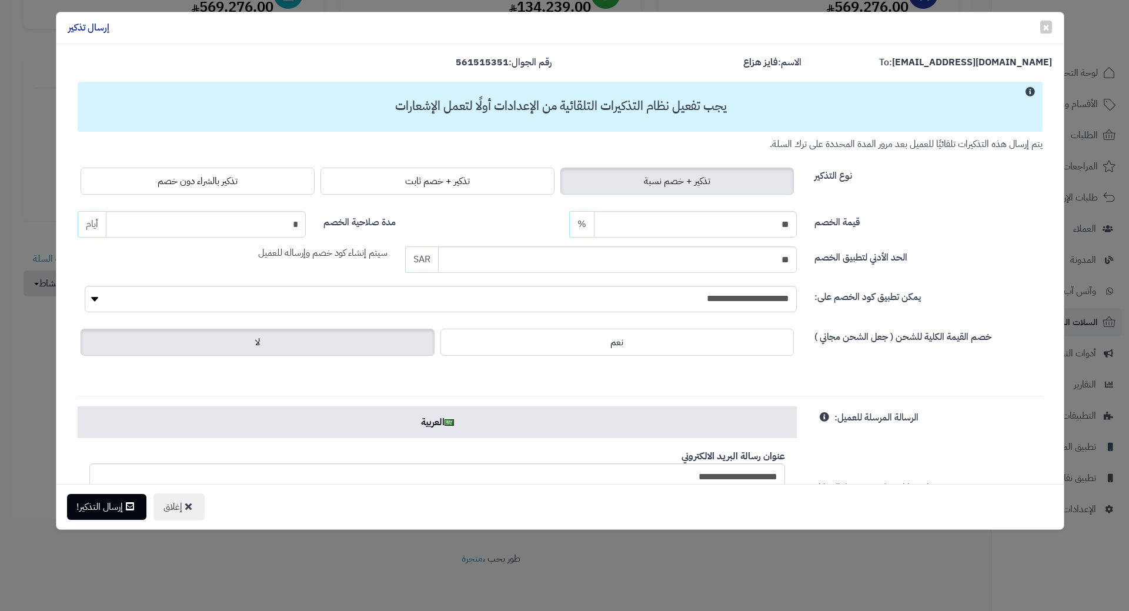
drag, startPoint x: 223, startPoint y: 189, endPoint x: 220, endPoint y: 203, distance: 15.0
click at [223, 189] on label "تذكير بالشراء دون خصم" at bounding box center [198, 181] width 234 height 27
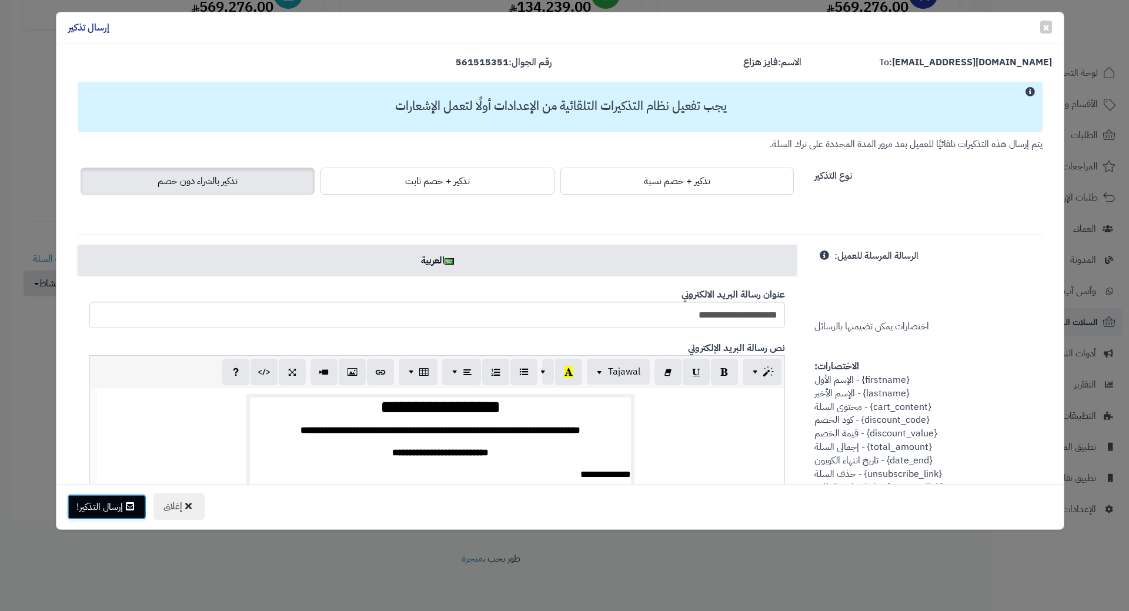
click at [138, 514] on button "إرسال التذكير!" at bounding box center [106, 507] width 79 height 26
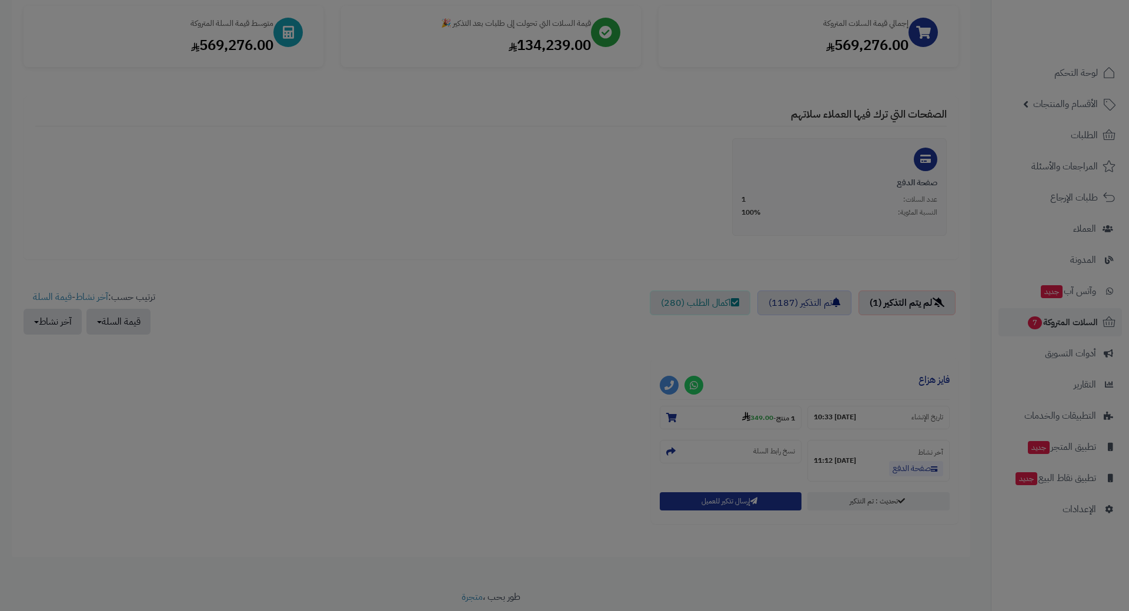
scroll to position [216, 0]
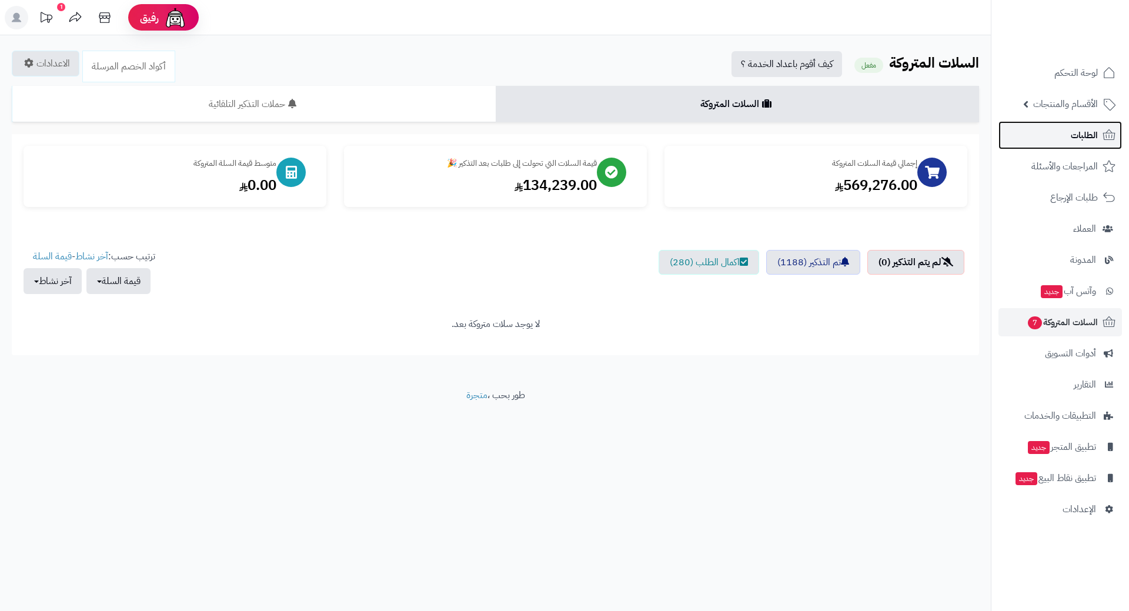
click at [1075, 143] on link "الطلبات" at bounding box center [1059, 135] width 123 height 28
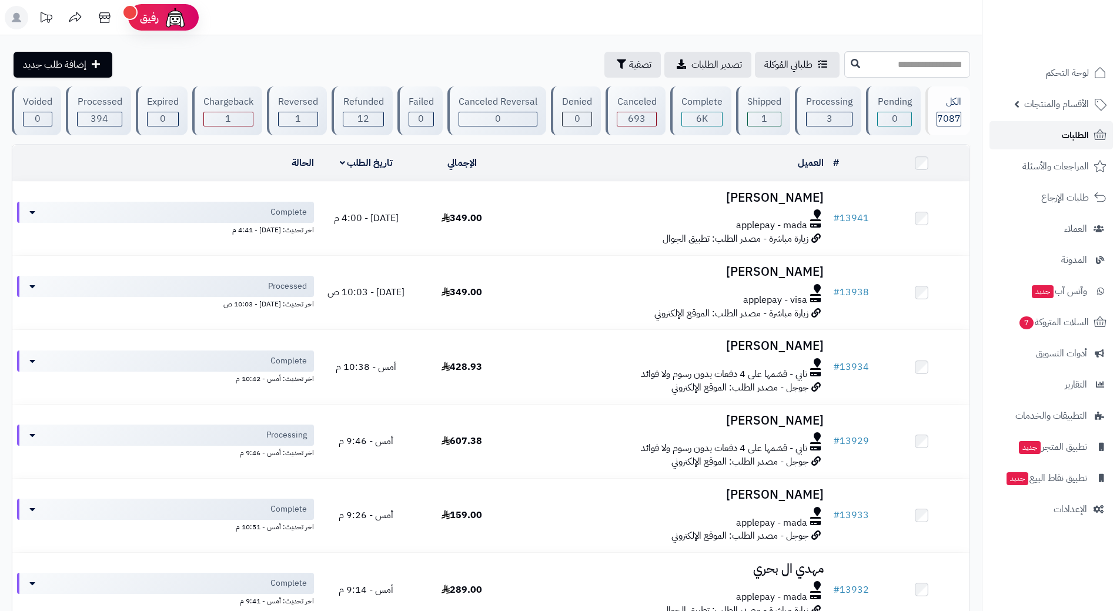
click at [1061, 134] on link "الطلبات" at bounding box center [1051, 135] width 123 height 28
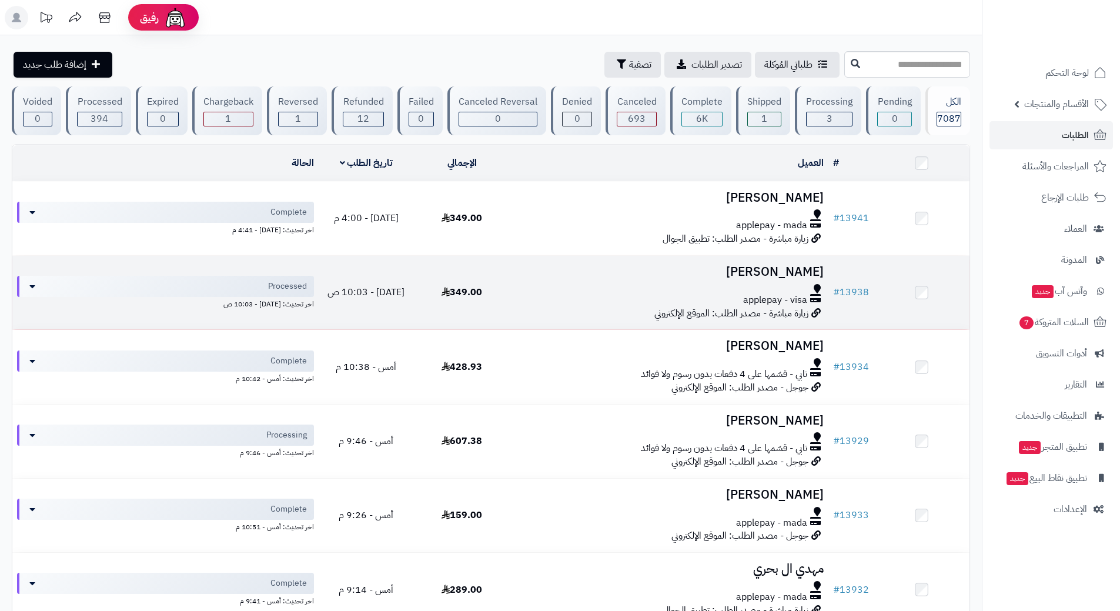
click at [519, 299] on div "applepay - visa" at bounding box center [668, 300] width 309 height 14
click at [519, 297] on div "applepay - visa" at bounding box center [668, 300] width 309 height 14
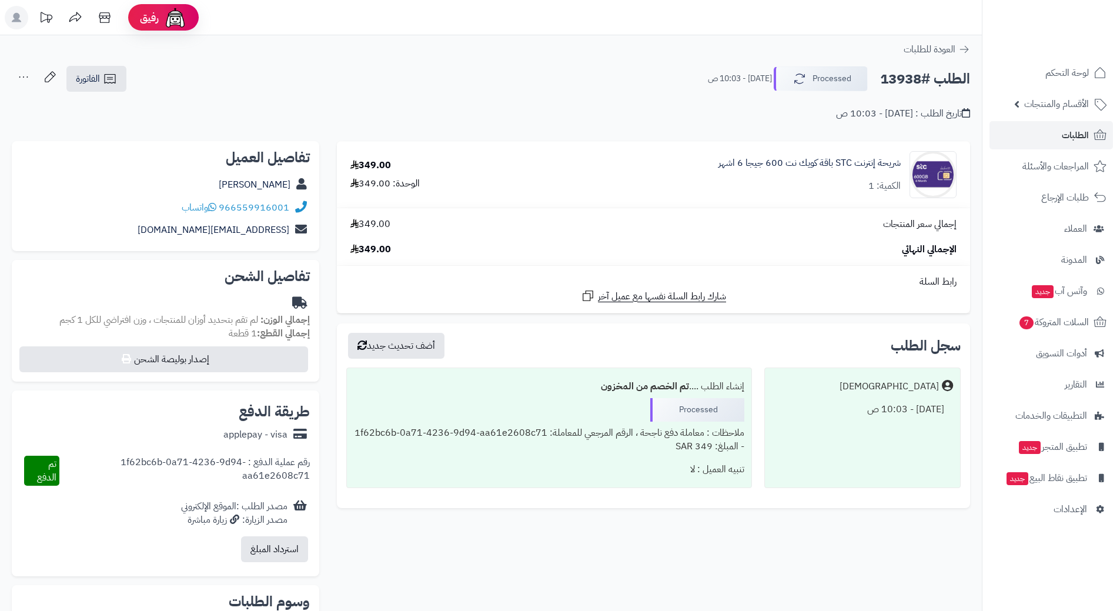
click at [916, 78] on h2 "الطلب #13938" at bounding box center [925, 79] width 90 height 24
copy div "الطلب #13938 Processed"
click at [216, 203] on icon at bounding box center [212, 206] width 8 height 9
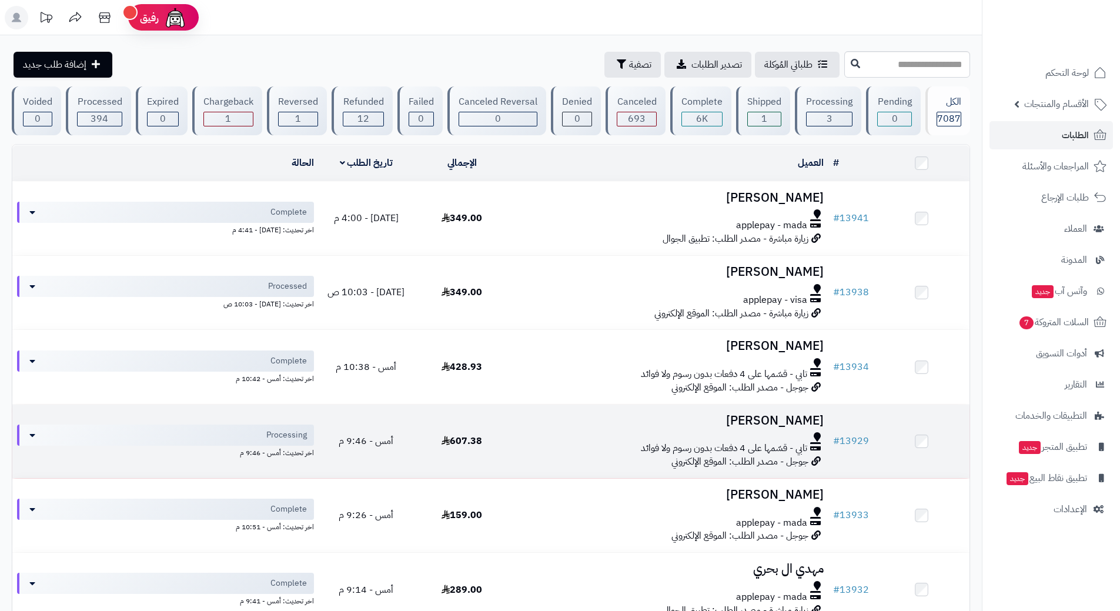
click at [530, 430] on td "[PERSON_NAME] تابي - قسّمها على 4 دفعات بدون رسوم ولا فوائد جوجل - مصدر الطلب: …" at bounding box center [669, 441] width 319 height 73
click at [530, 430] on td "فهد الحربي تابي - قسّمها على 4 دفعات بدون رسوم ولا فوائد جوجل - مصدر الطلب: الم…" at bounding box center [669, 441] width 319 height 73
click at [529, 429] on td "فهد الحربي تابي - قسّمها على 4 دفعات بدون رسوم ولا فوائد جوجل - مصدر الطلب: الم…" at bounding box center [669, 441] width 319 height 73
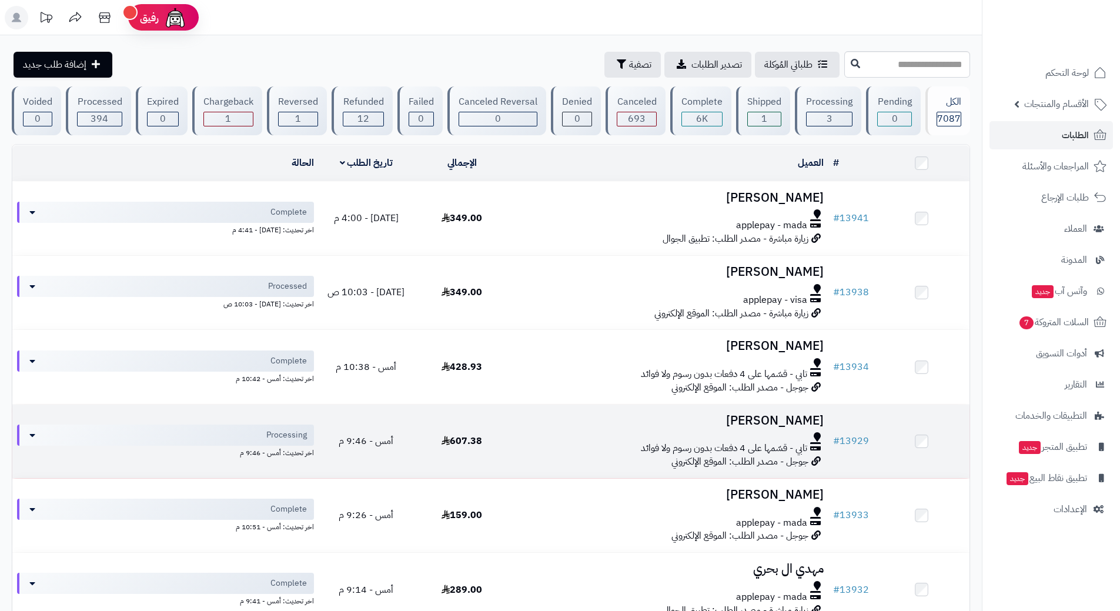
click at [529, 429] on td "فهد الحربي تابي - قسّمها على 4 دفعات بدون رسوم ولا فوائد جوجل - مصدر الطلب: الم…" at bounding box center [669, 441] width 319 height 73
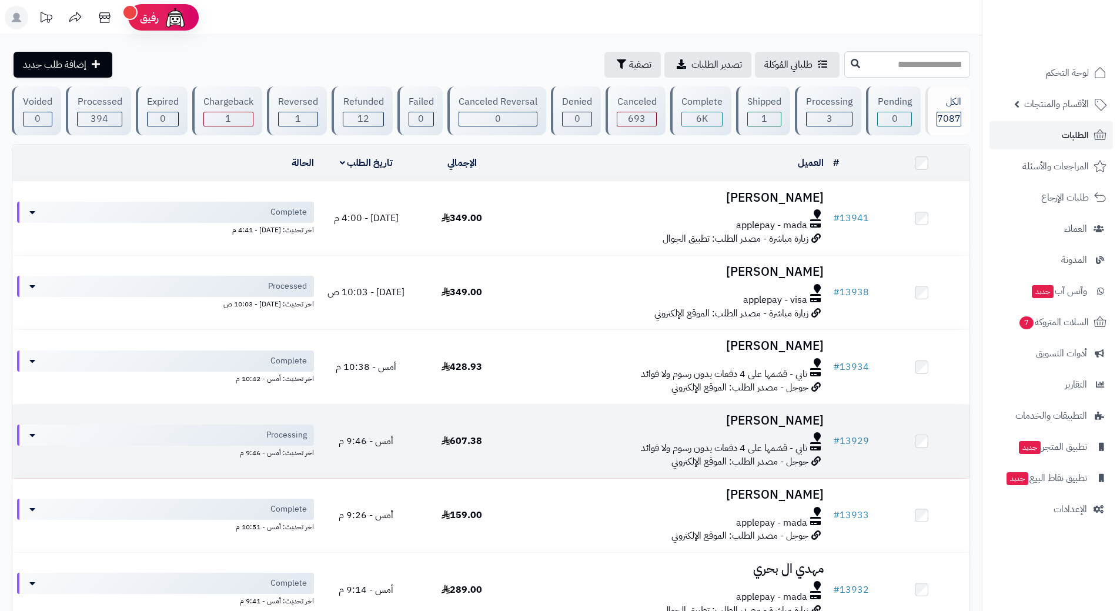
click at [529, 429] on td "فهد الحربي تابي - قسّمها على 4 دفعات بدون رسوم ولا فوائد جوجل - مصدر الطلب: الم…" at bounding box center [669, 441] width 319 height 73
click at [530, 426] on td "فهد الحربي تابي - قسّمها على 4 دفعات بدون رسوم ولا فوائد جوجل - مصدر الطلب: الم…" at bounding box center [669, 441] width 319 height 73
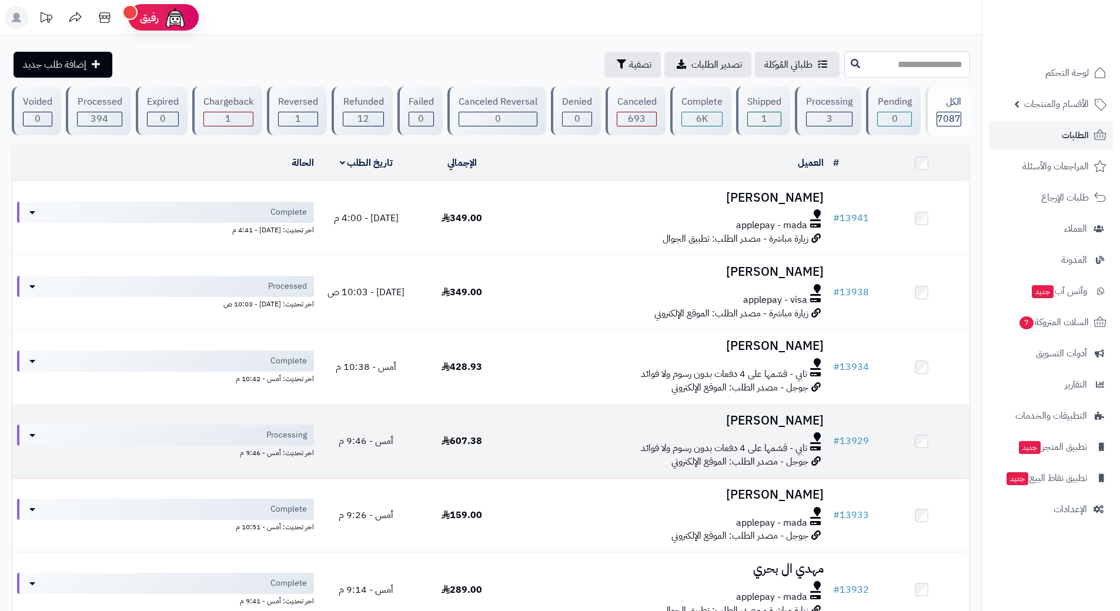
click at [530, 426] on td "فهد الحربي تابي - قسّمها على 4 دفعات بدون رسوم ولا فوائد جوجل - مصدر الطلب: الم…" at bounding box center [669, 441] width 319 height 73
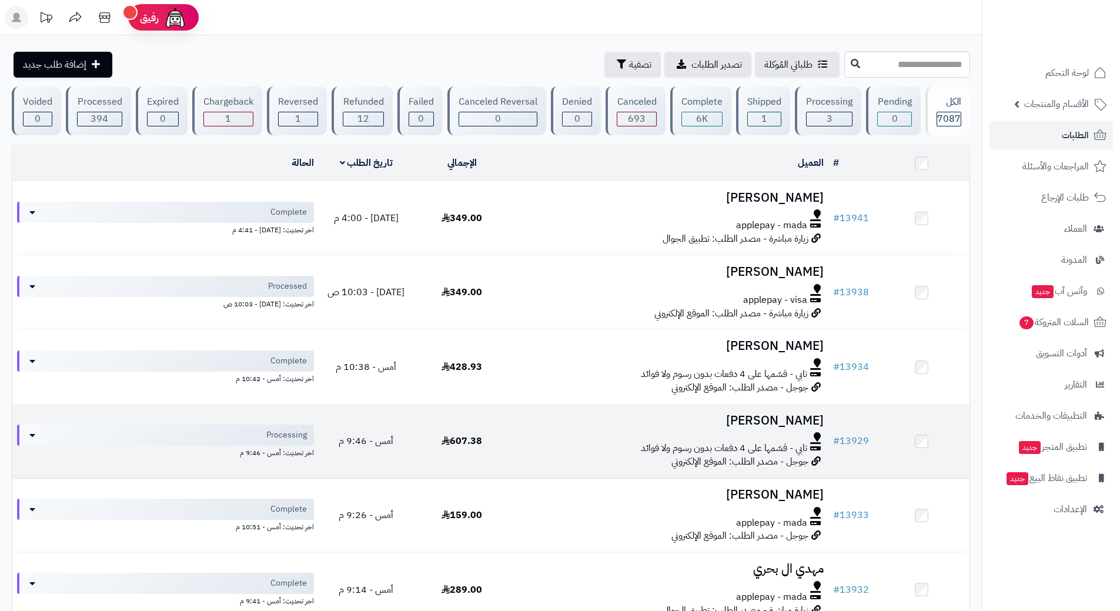
click at [530, 426] on td "فهد الحربي تابي - قسّمها على 4 دفعات بدون رسوم ولا فوائد جوجل - مصدر الطلب: الم…" at bounding box center [669, 441] width 319 height 73
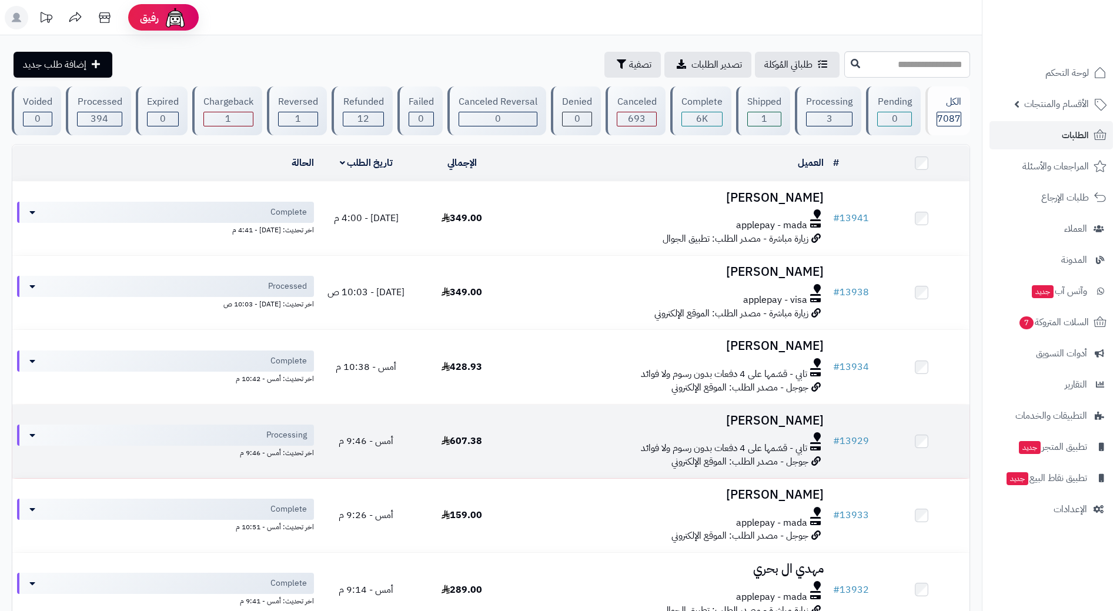
click at [530, 426] on td "فهد الحربي تابي - قسّمها على 4 دفعات بدون رسوم ولا فوائد جوجل - مصدر الطلب: الم…" at bounding box center [669, 441] width 319 height 73
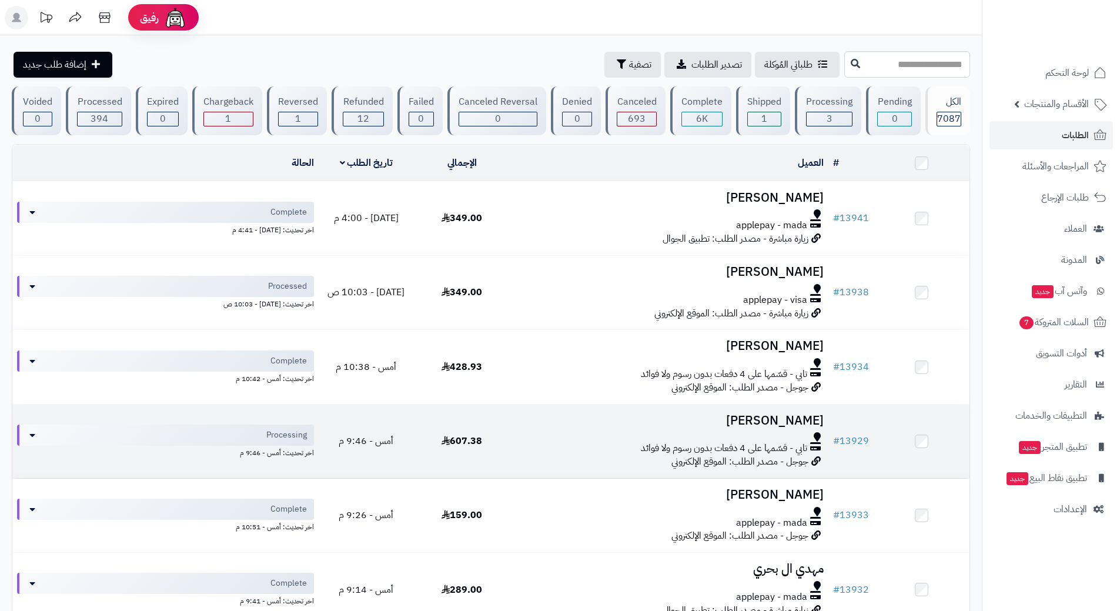
click at [530, 426] on td "فهد الحربي تابي - قسّمها على 4 دفعات بدون رسوم ولا فوائد جوجل - مصدر الطلب: الم…" at bounding box center [669, 441] width 319 height 73
click at [534, 427] on td "فهد الحربي تابي - قسّمها على 4 دفعات بدون رسوم ولا فوائد جوجل - مصدر الطلب: الم…" at bounding box center [669, 441] width 319 height 73
click at [539, 429] on td "فهد الحربي تابي - قسّمها على 4 دفعات بدون رسوم ولا فوائد جوجل - مصدر الطلب: الم…" at bounding box center [669, 441] width 319 height 73
click at [845, 444] on link "# 13929" at bounding box center [851, 441] width 36 height 14
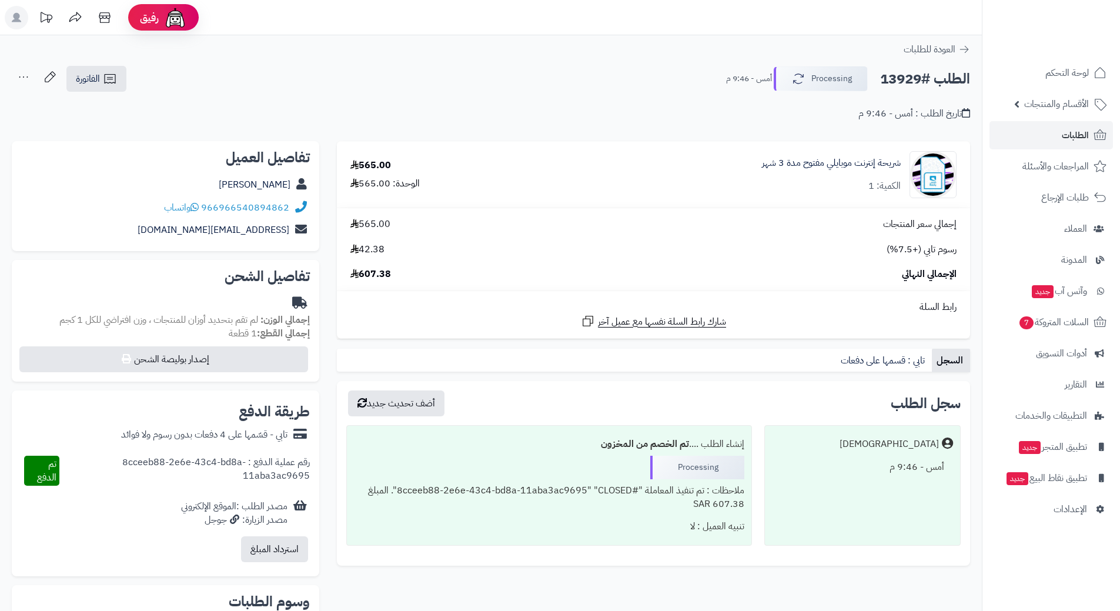
click at [923, 75] on h2 "الطلب #13929" at bounding box center [925, 79] width 90 height 24
copy div "الطلب #13929 Processing"
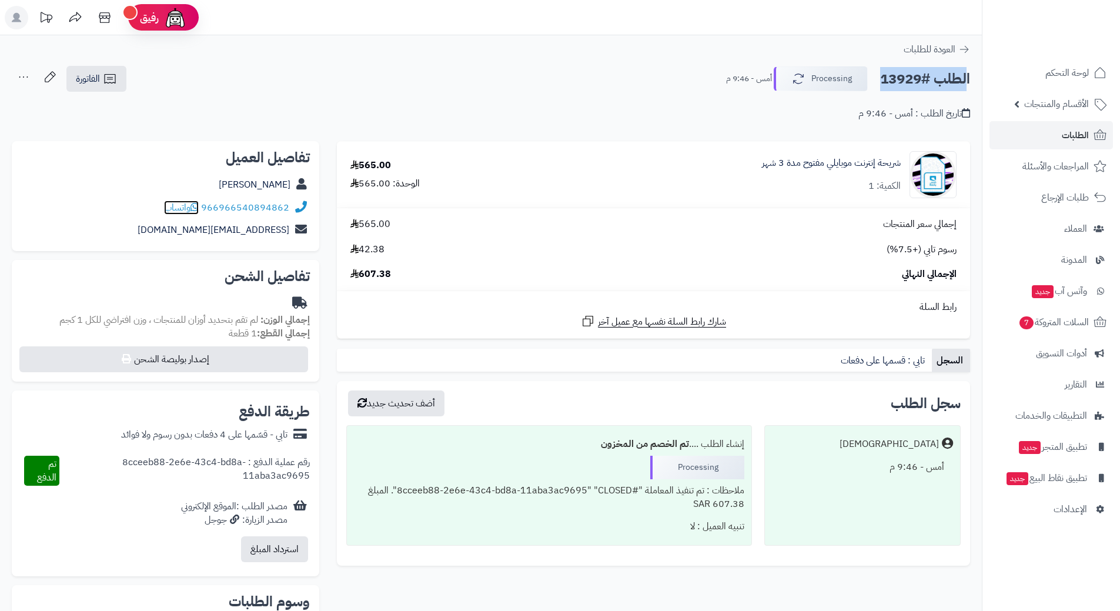
click at [199, 207] on icon at bounding box center [194, 206] width 8 height 9
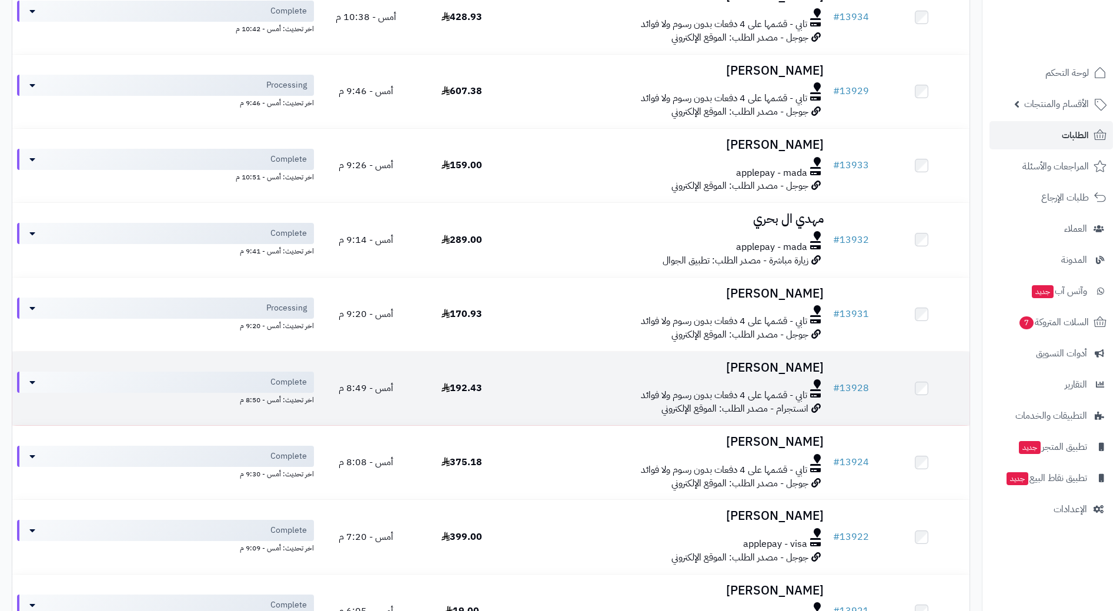
scroll to position [353, 0]
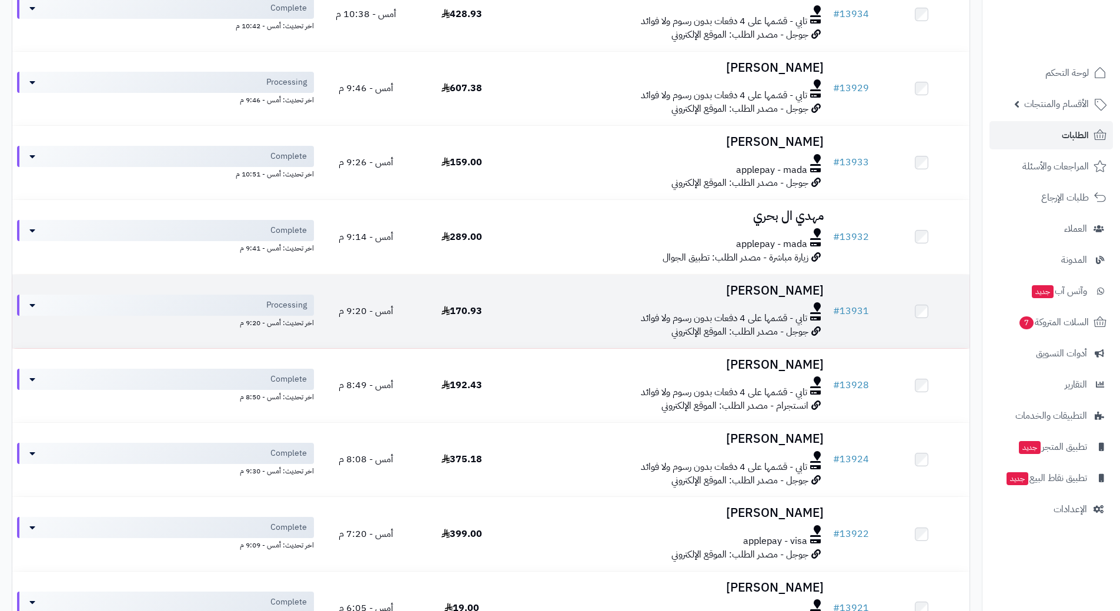
click at [555, 295] on h3 "احمد حماده" at bounding box center [668, 291] width 309 height 14
click at [557, 303] on div at bounding box center [668, 306] width 309 height 9
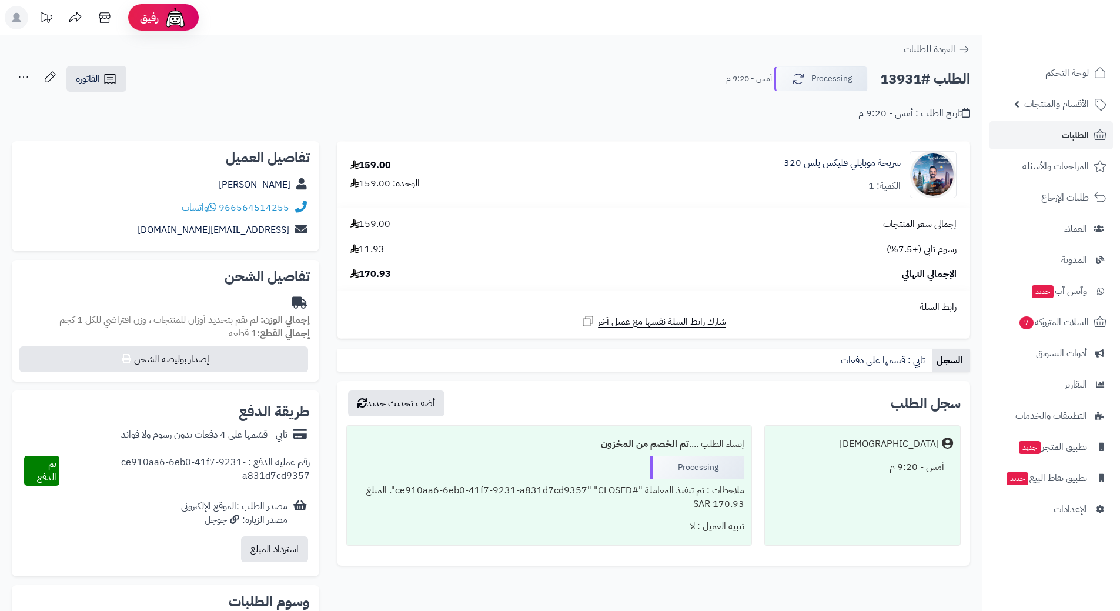
click at [913, 83] on h2 "الطلب #13931" at bounding box center [925, 79] width 90 height 24
copy div "الطلب #13931 Processing"
click at [214, 208] on icon at bounding box center [212, 206] width 8 height 9
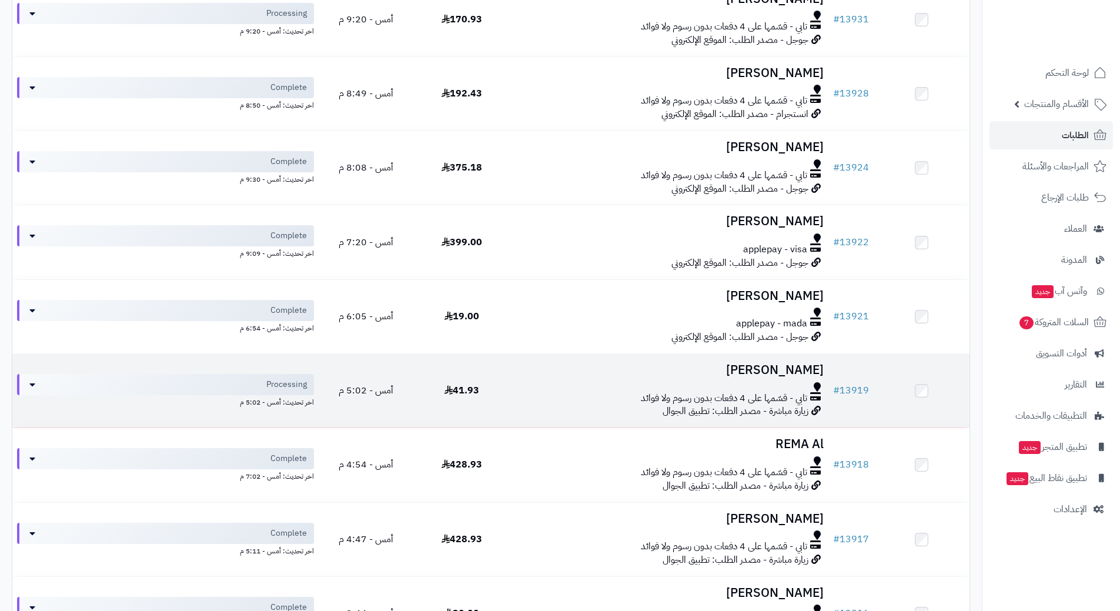
scroll to position [647, 0]
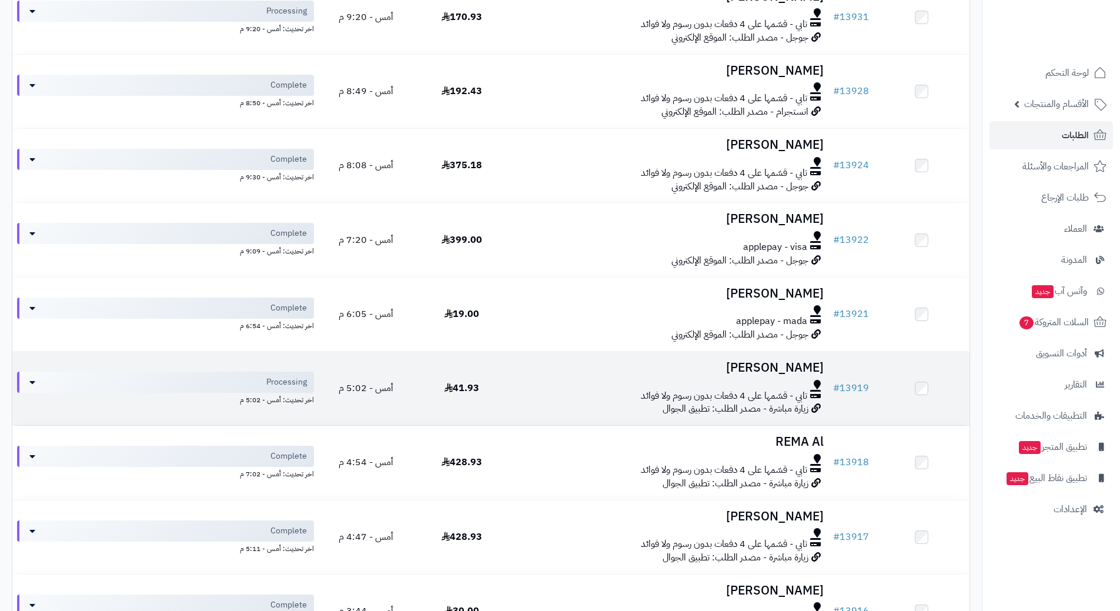
click at [498, 383] on td "41.93" at bounding box center [462, 388] width 96 height 73
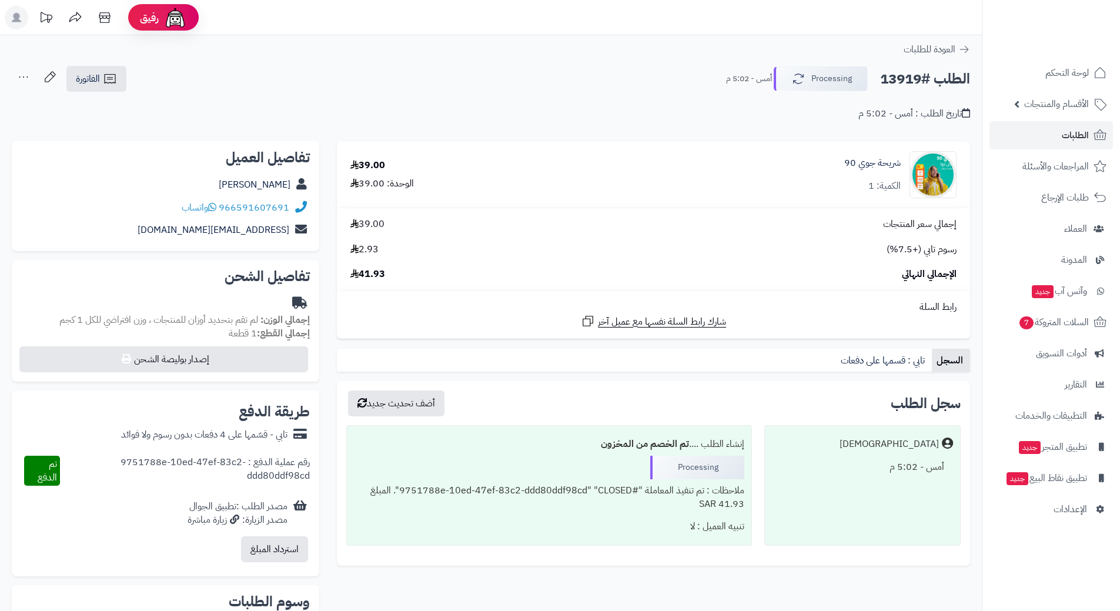
click at [913, 80] on h2 "الطلب #13919" at bounding box center [925, 79] width 90 height 24
copy div "الطلب #13919 Processing"
click at [1082, 132] on span "الطلبات" at bounding box center [1075, 135] width 27 height 16
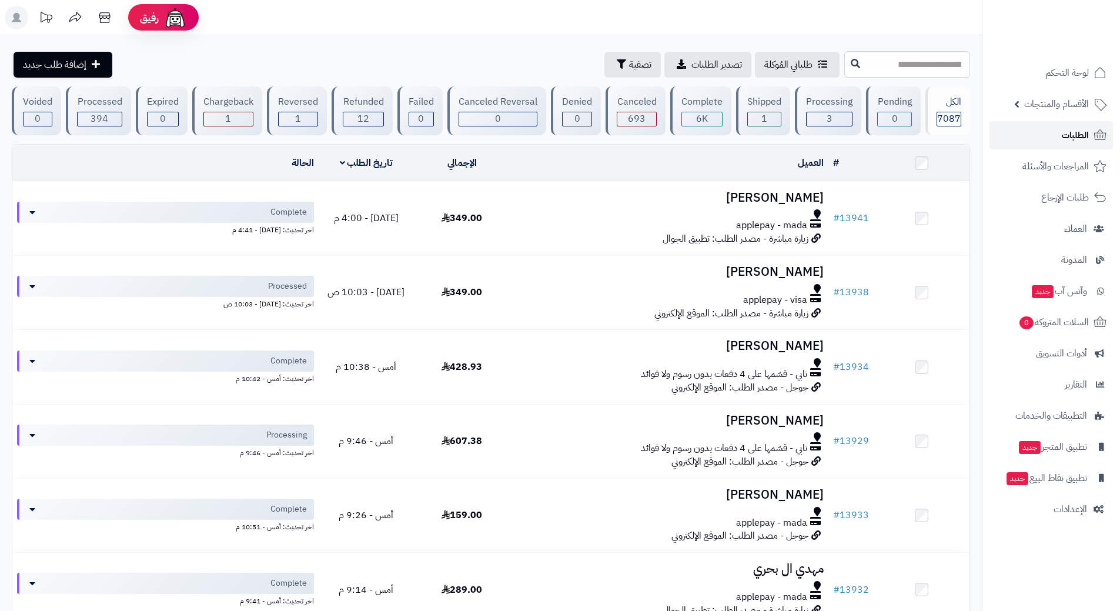
drag, startPoint x: 1055, startPoint y: 131, endPoint x: 1050, endPoint y: 129, distance: 6.1
click at [1054, 131] on link "الطلبات" at bounding box center [1051, 135] width 123 height 28
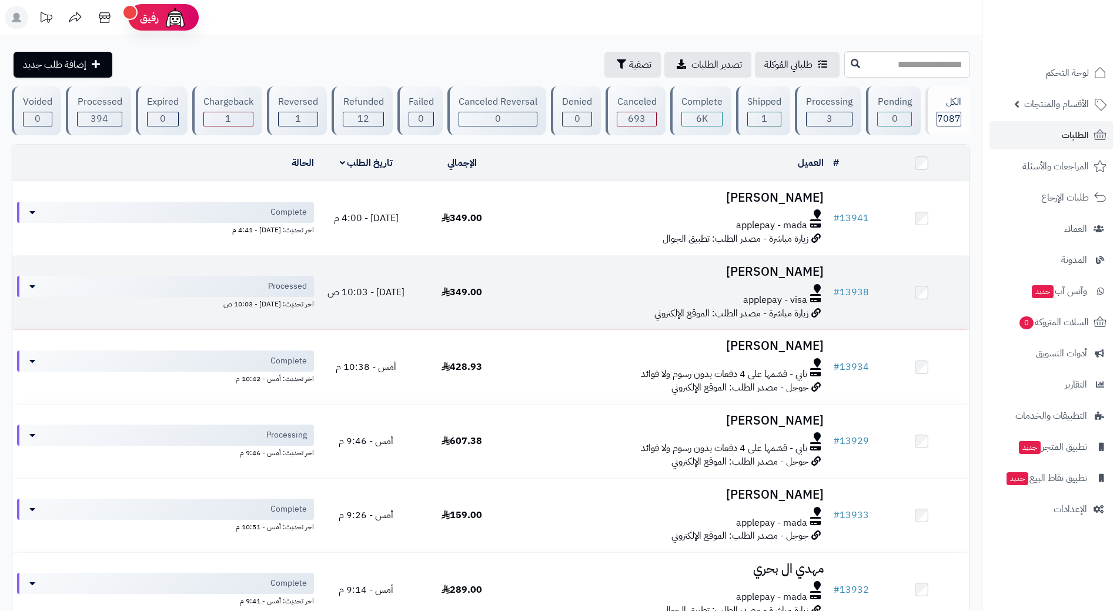
click at [542, 293] on div "applepay - visa" at bounding box center [668, 300] width 309 height 14
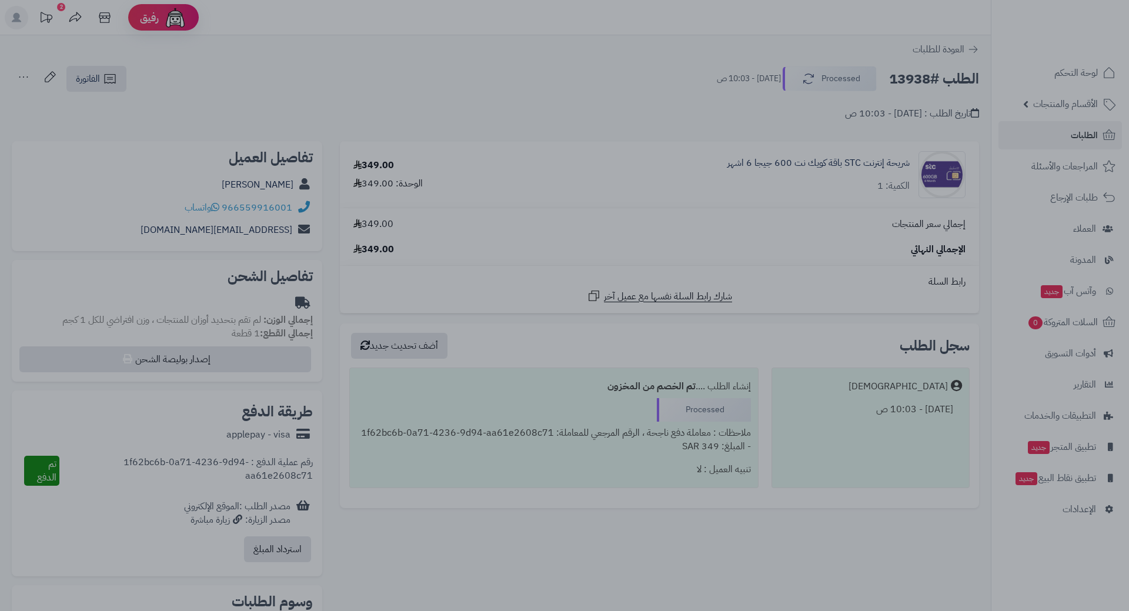
click at [491, 472] on div at bounding box center [564, 305] width 1129 height 611
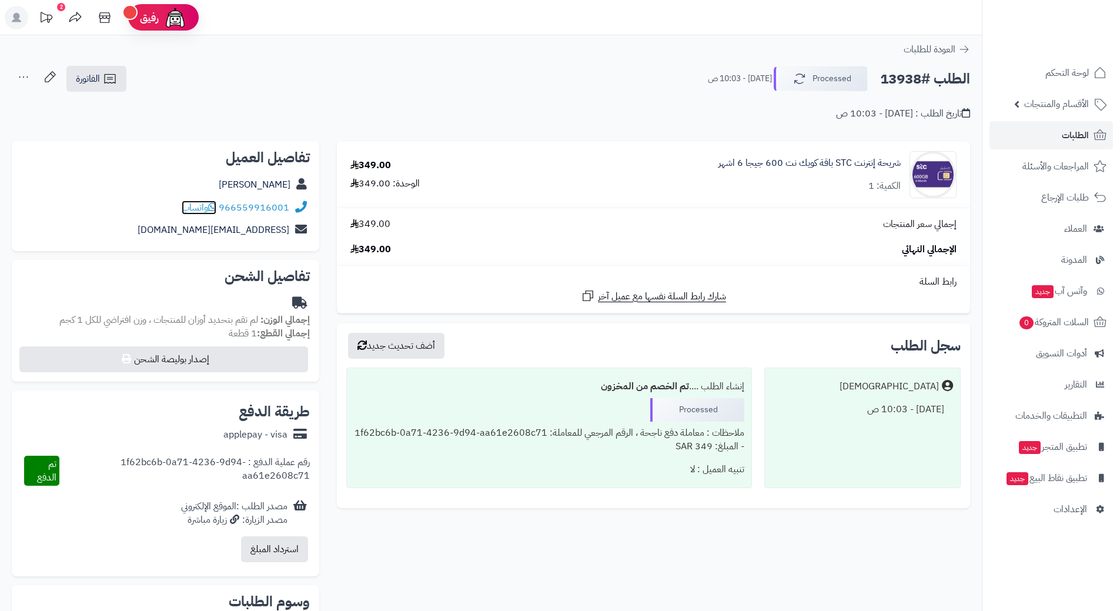
click at [212, 208] on icon at bounding box center [212, 206] width 8 height 9
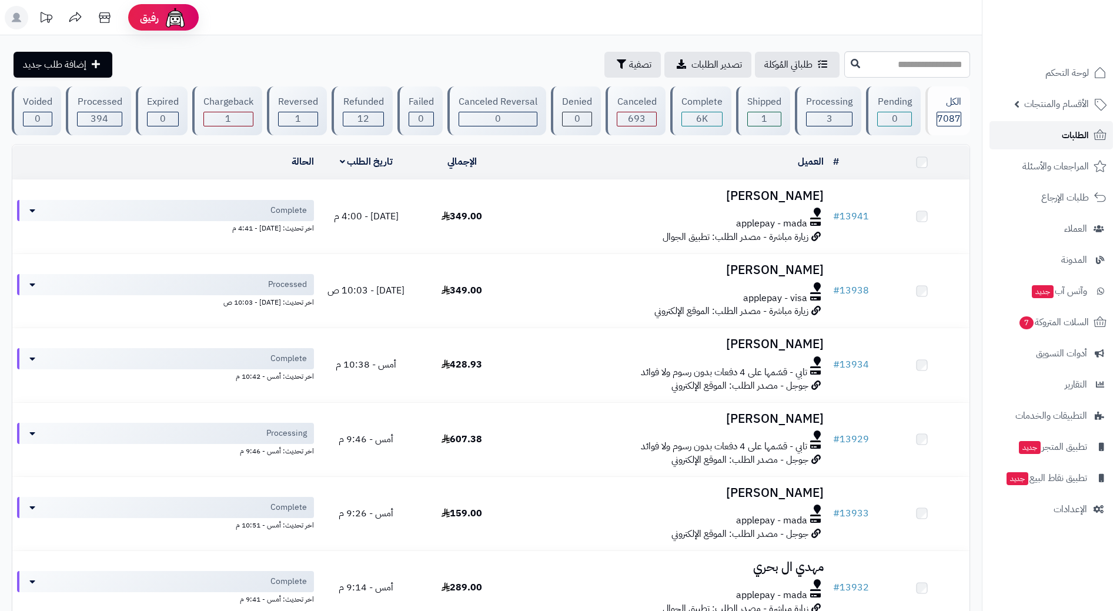
click at [1027, 135] on link "الطلبات" at bounding box center [1051, 135] width 123 height 28
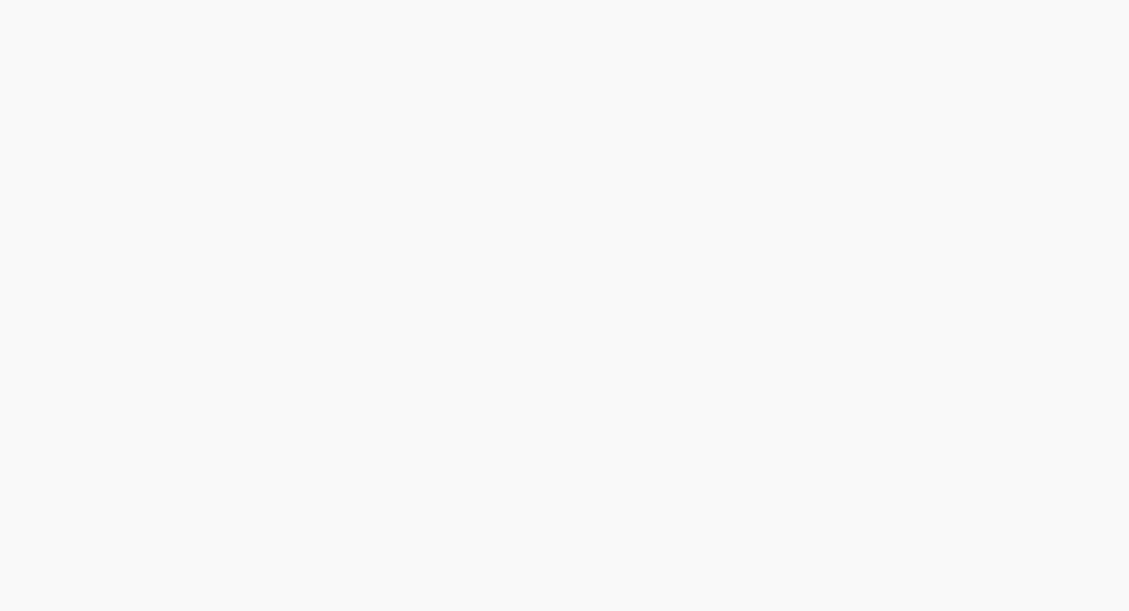
click at [910, 63] on body at bounding box center [564, 305] width 1129 height 611
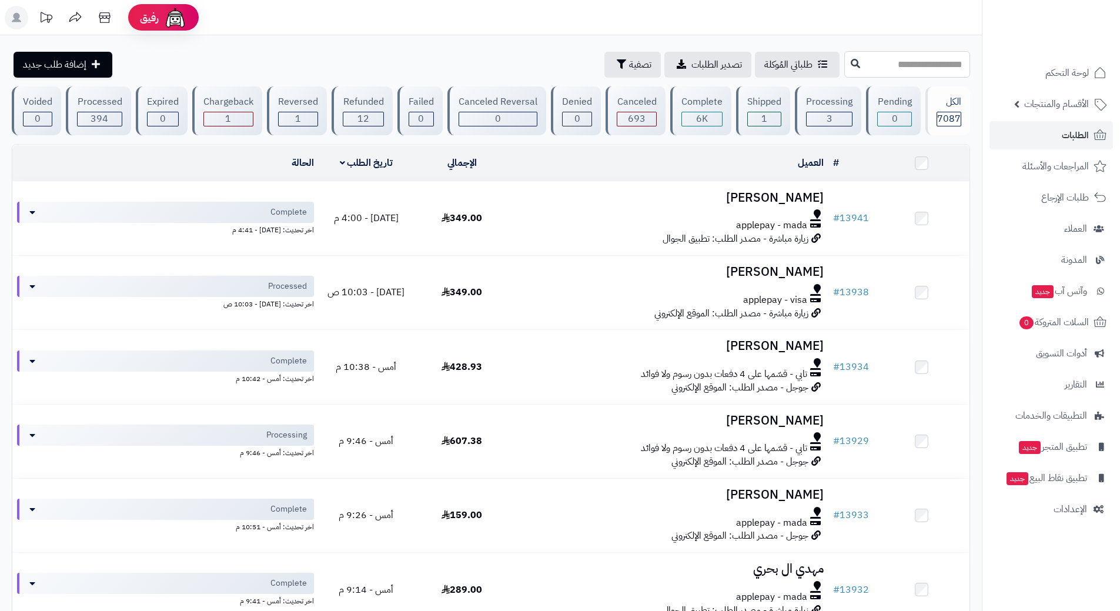
click at [860, 66] on input "text" at bounding box center [907, 64] width 126 height 26
type input "*****"
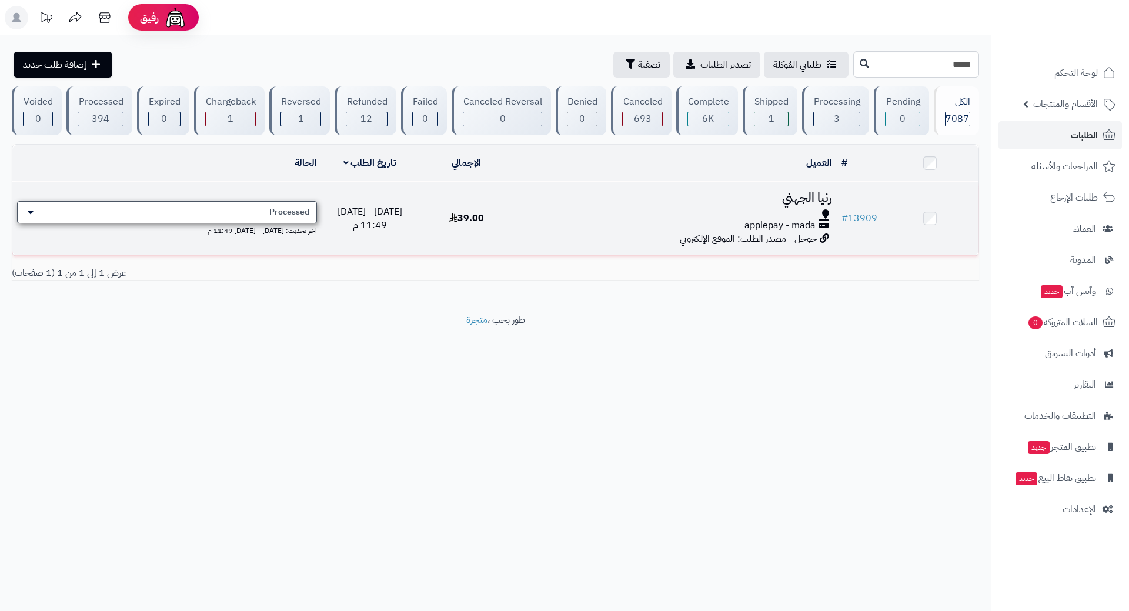
click at [278, 206] on span "Processed" at bounding box center [289, 212] width 40 height 12
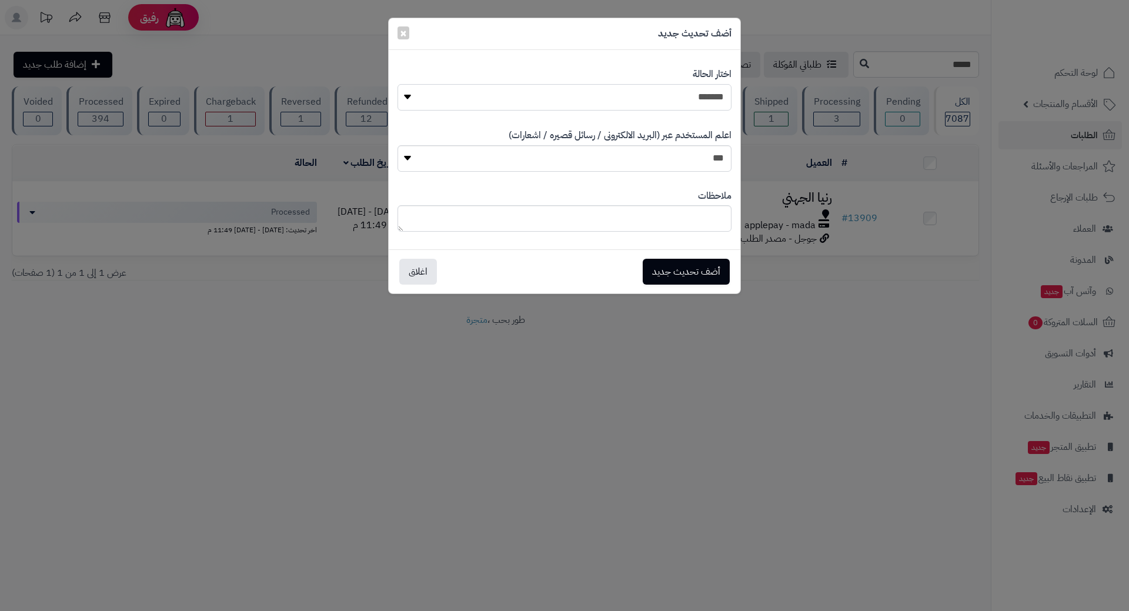
drag, startPoint x: 665, startPoint y: 93, endPoint x: 666, endPoint y: 108, distance: 14.1
click at [666, 95] on select "**********" at bounding box center [564, 97] width 334 height 26
select select "*"
click at [397, 84] on select "**********" at bounding box center [564, 97] width 334 height 26
click at [661, 268] on button "أضف تحديث جديد" at bounding box center [686, 271] width 87 height 26
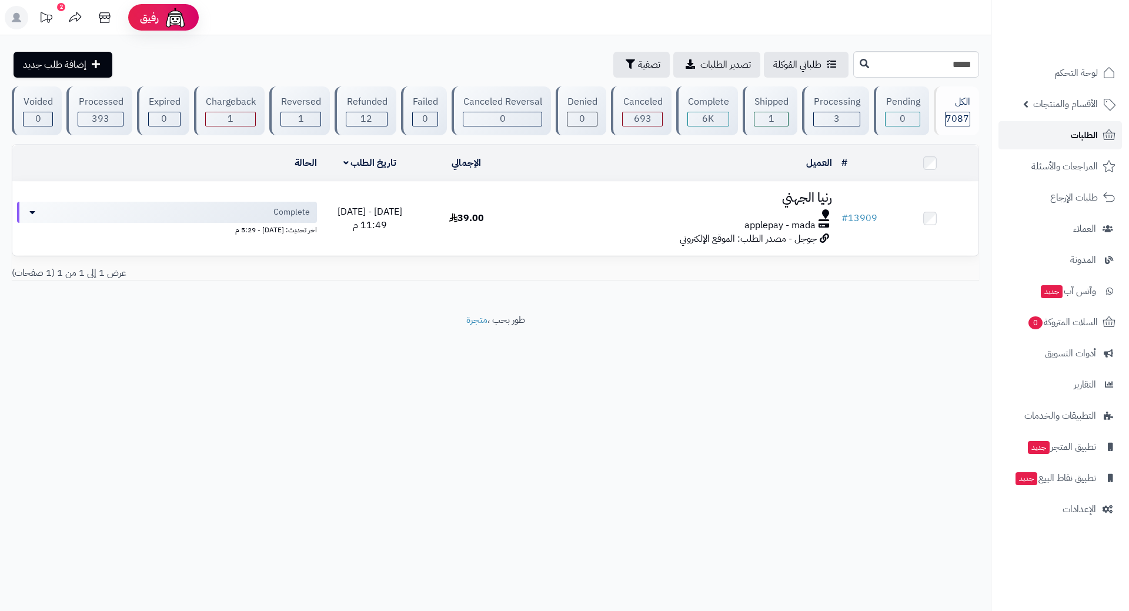
click at [1085, 137] on span "الطلبات" at bounding box center [1084, 135] width 27 height 16
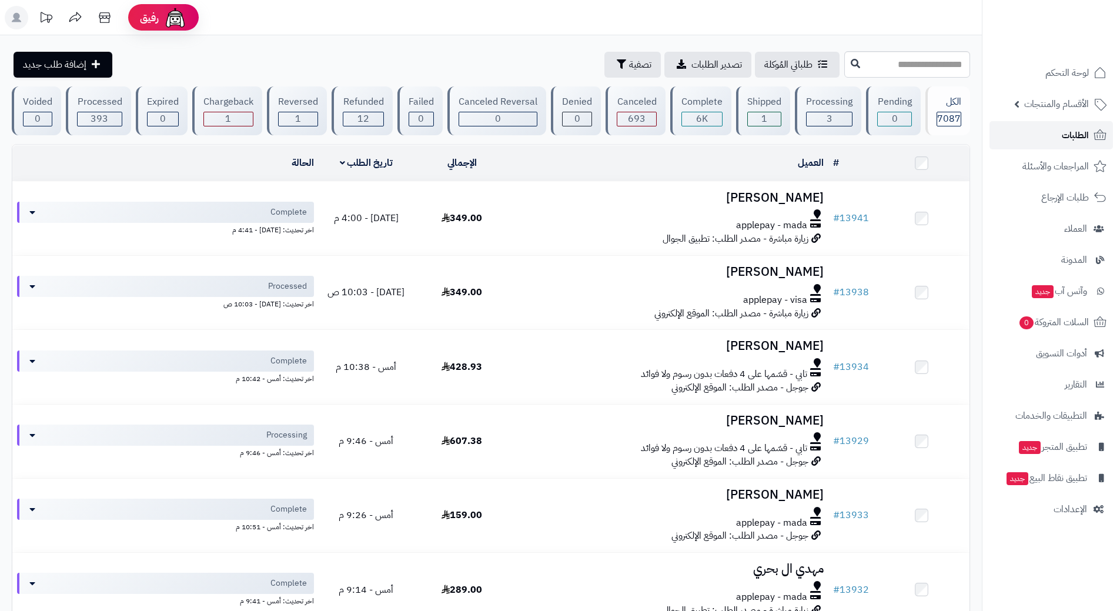
click at [1017, 129] on link "الطلبات" at bounding box center [1051, 135] width 123 height 28
